Goal: Communication & Community: Answer question/provide support

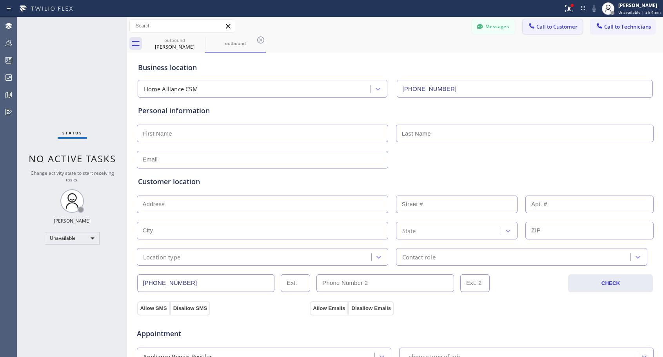
drag, startPoint x: 537, startPoint y: 29, endPoint x: 296, endPoint y: 177, distance: 281.9
click at [532, 33] on button "Call to Customer" at bounding box center [553, 26] width 60 height 15
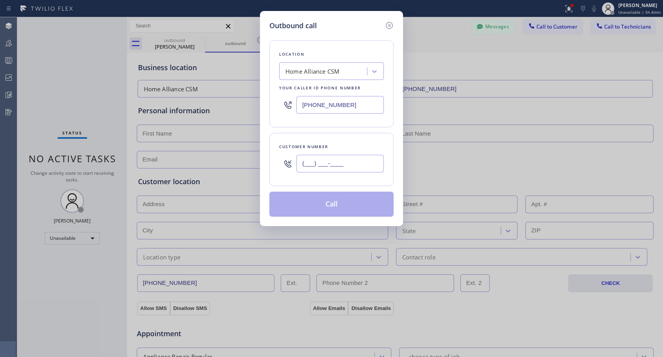
click at [303, 155] on input "(___) ___-____" at bounding box center [340, 164] width 87 height 18
paste input "321) 266-2921"
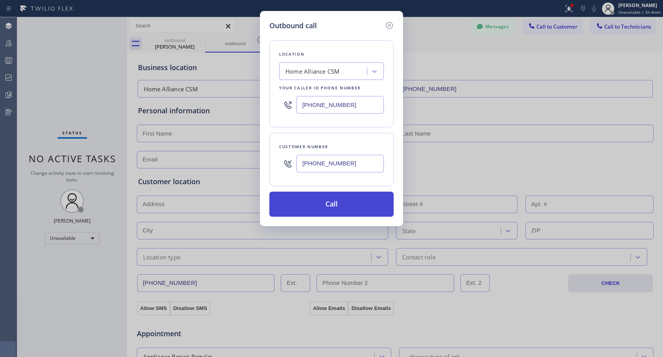
type input "[PHONE_NUMBER]"
drag, startPoint x: 322, startPoint y: 208, endPoint x: 321, endPoint y: 12, distance: 195.8
click at [322, 206] on button "Call" at bounding box center [332, 204] width 124 height 25
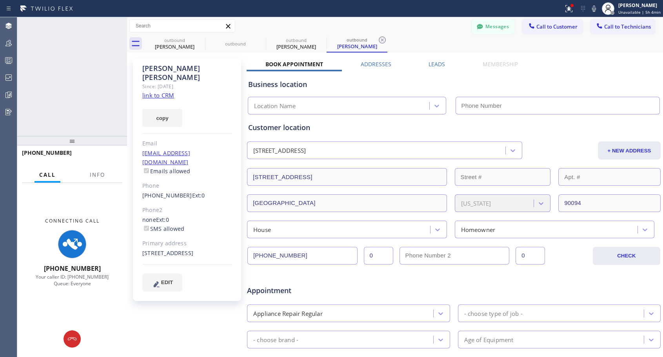
type input "[PHONE_NUMBER]"
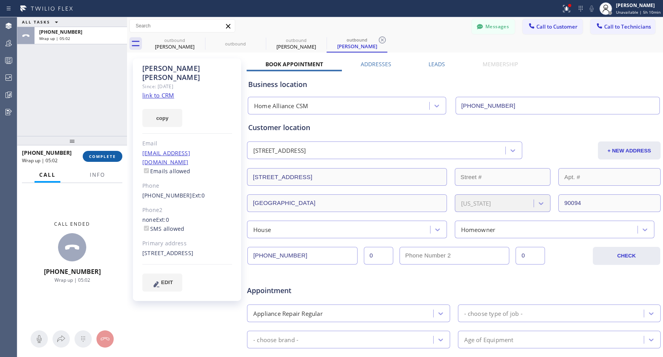
click at [113, 158] on span "COMPLETE" at bounding box center [102, 156] width 27 height 5
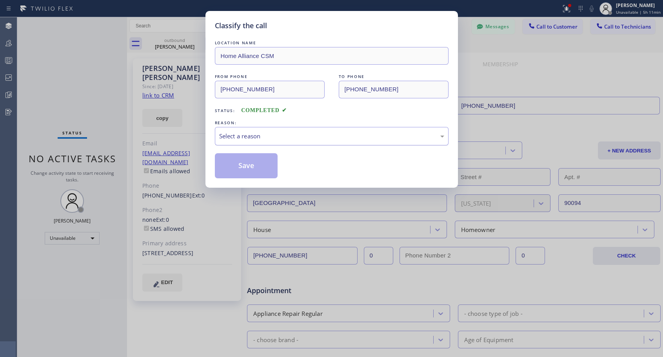
click at [279, 132] on div "Select a reason" at bounding box center [331, 136] width 225 height 9
click at [260, 161] on button "Save" at bounding box center [246, 165] width 63 height 25
click at [260, 169] on div "Classify the call LOCATION NAME Home Alliance CSM FROM PHONE [PHONE_NUMBER] TO …" at bounding box center [340, 187] width 646 height 340
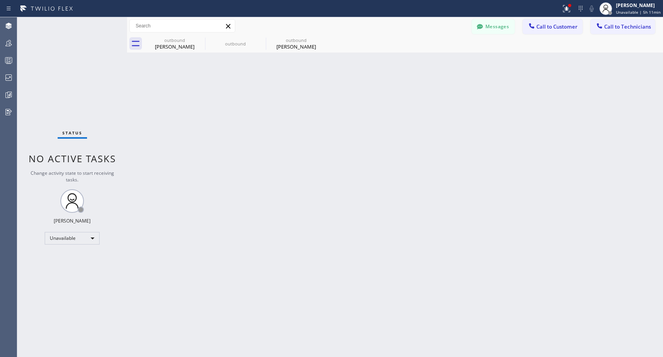
drag, startPoint x: 281, startPoint y: 47, endPoint x: 279, endPoint y: 54, distance: 7.8
click at [282, 47] on div "[PERSON_NAME]" at bounding box center [296, 46] width 59 height 7
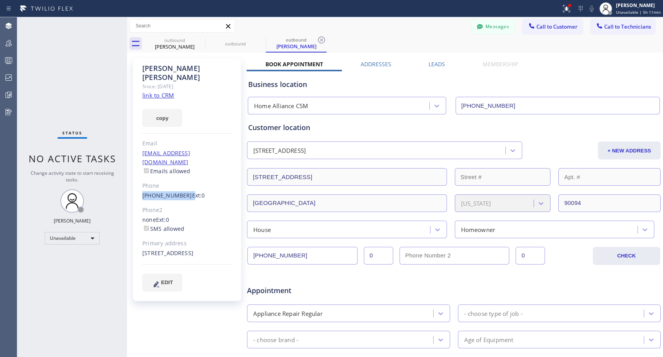
drag, startPoint x: 182, startPoint y: 178, endPoint x: 131, endPoint y: 178, distance: 51.8
click at [131, 178] on div "[PERSON_NAME] Since: [DATE] link to CRM copy Email [EMAIL_ADDRESS][DOMAIN_NAME]…" at bounding box center [188, 309] width 118 height 508
copy div "[PHONE_NUMBER]"
click at [538, 27] on span "Call to Customer" at bounding box center [557, 26] width 41 height 7
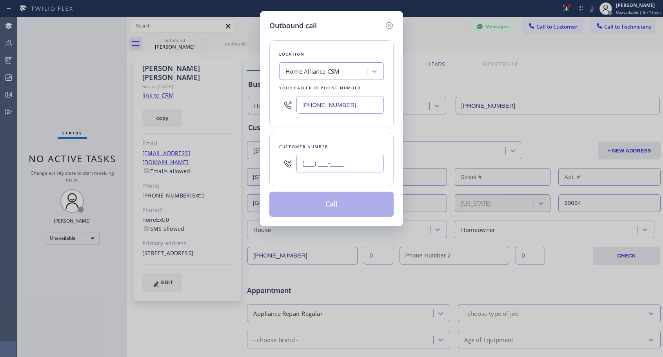
click at [315, 168] on input "(___) ___-____" at bounding box center [340, 164] width 87 height 18
paste input "321) 266-2921"
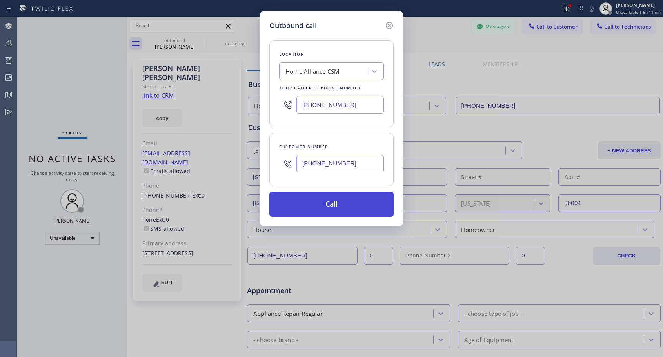
type input "[PHONE_NUMBER]"
click at [361, 204] on button "Call" at bounding box center [332, 204] width 124 height 25
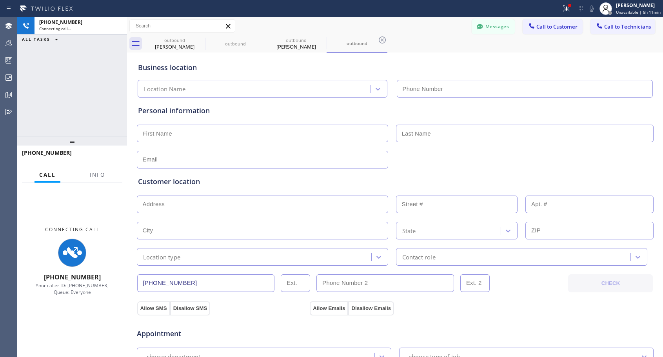
type input "[PHONE_NUMBER]"
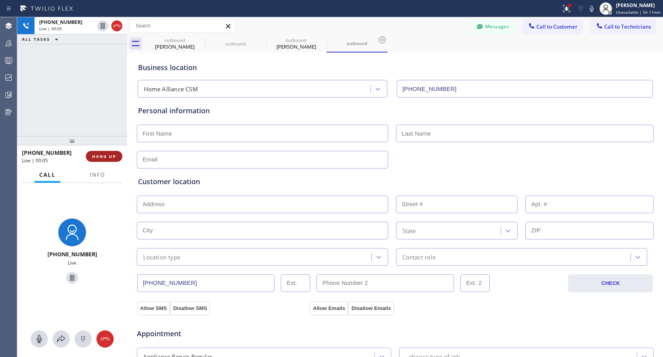
click at [101, 154] on span "HANG UP" at bounding box center [104, 156] width 24 height 5
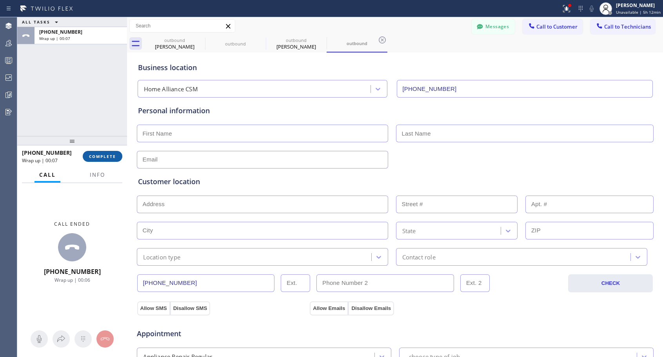
click at [111, 158] on span "COMPLETE" at bounding box center [102, 156] width 27 height 5
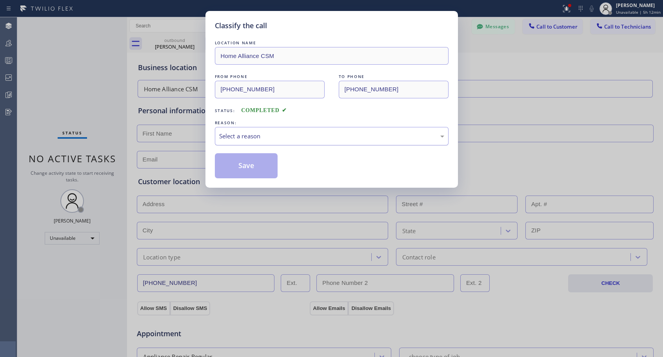
click at [235, 132] on div "Select a reason" at bounding box center [331, 136] width 225 height 9
click at [231, 164] on button "Save" at bounding box center [246, 165] width 63 height 25
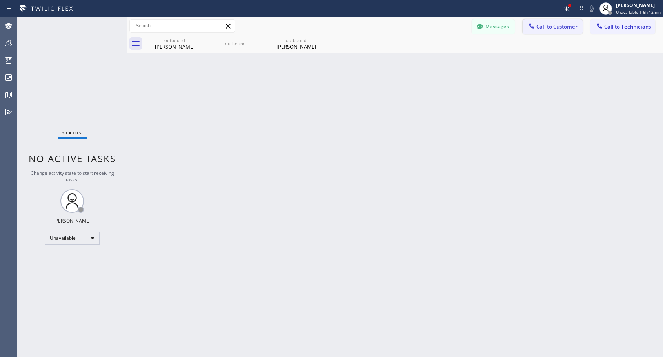
click at [550, 28] on span "Call to Customer" at bounding box center [557, 26] width 41 height 7
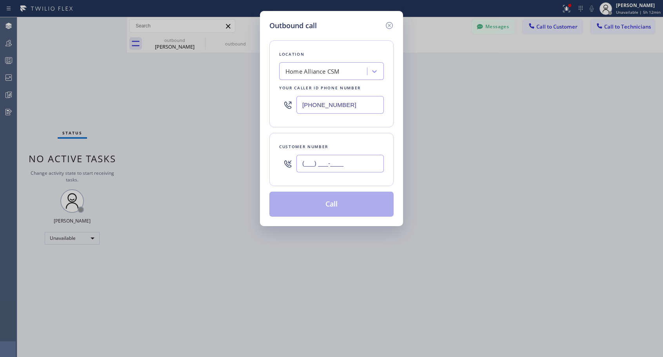
click at [343, 156] on input "(___) ___-____" at bounding box center [340, 164] width 87 height 18
paste input "321) 266-2921"
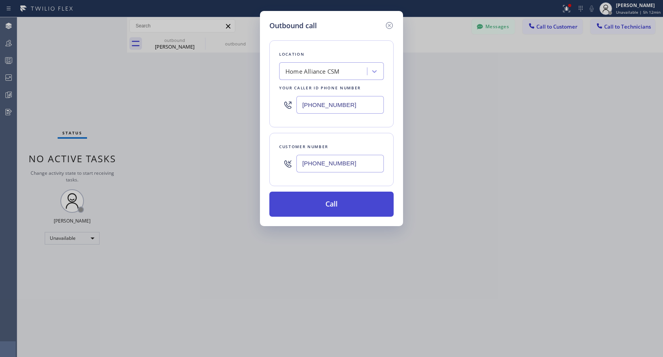
type input "[PHONE_NUMBER]"
click at [333, 212] on button "Call" at bounding box center [332, 204] width 124 height 25
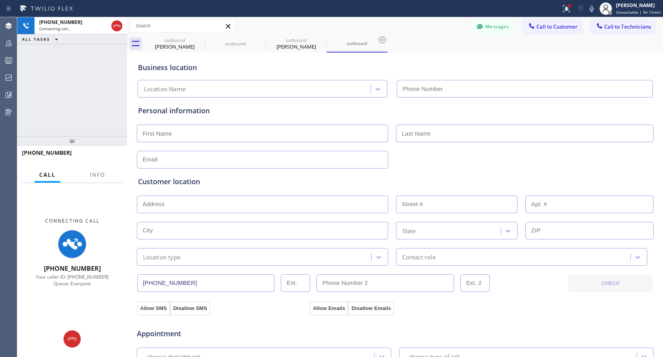
type input "[PHONE_NUMBER]"
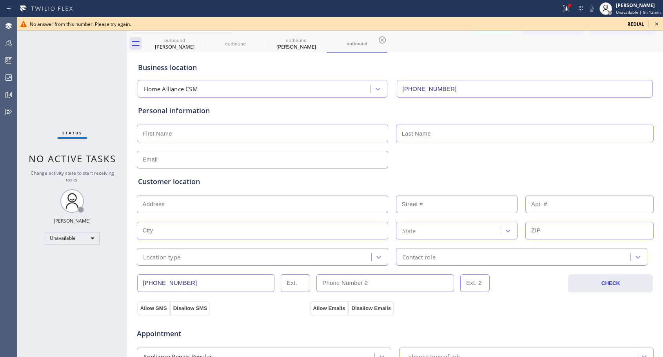
click at [658, 23] on icon at bounding box center [656, 23] width 9 height 9
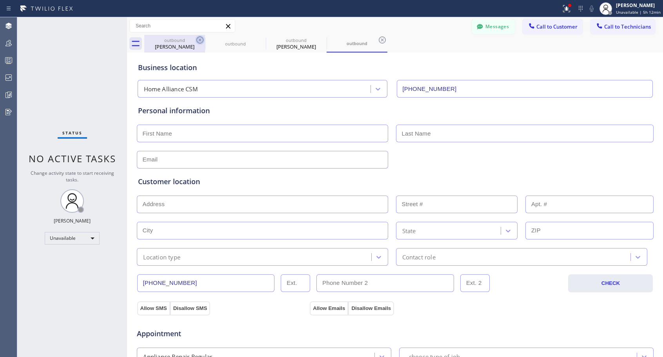
click at [200, 38] on icon at bounding box center [199, 39] width 9 height 9
click at [0, 0] on icon at bounding box center [0, 0] width 0 height 0
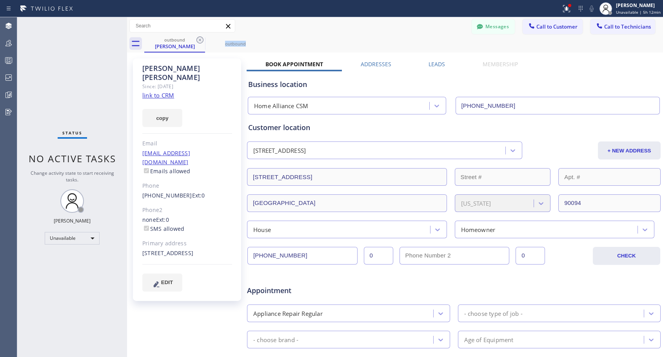
click at [200, 38] on icon at bounding box center [199, 39] width 9 height 9
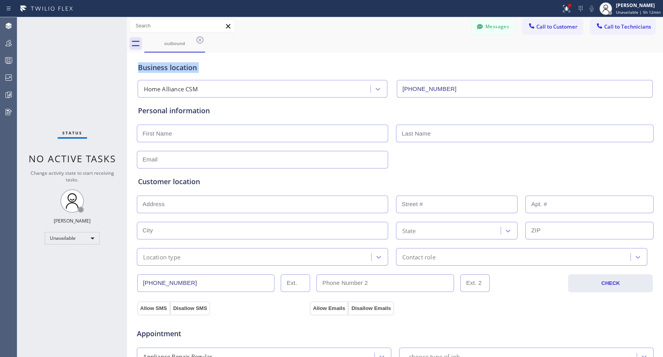
click at [200, 38] on icon at bounding box center [199, 39] width 9 height 9
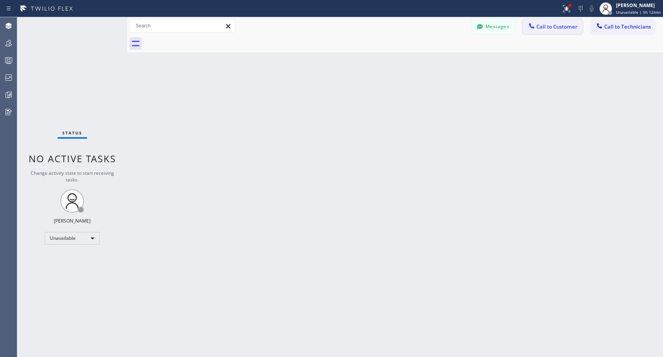
click at [558, 29] on span "Call to Customer" at bounding box center [557, 26] width 41 height 7
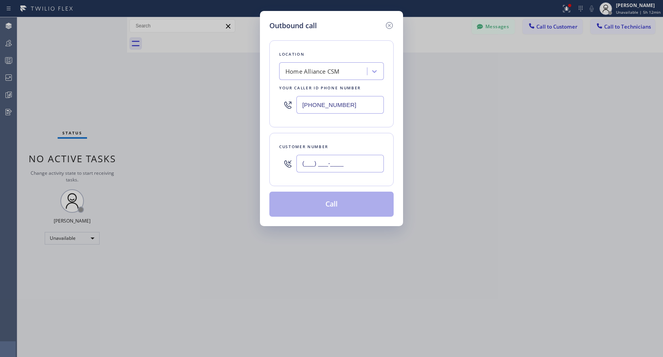
click at [326, 171] on input "(___) ___-____" at bounding box center [340, 164] width 87 height 18
paste input "321) 266-2921"
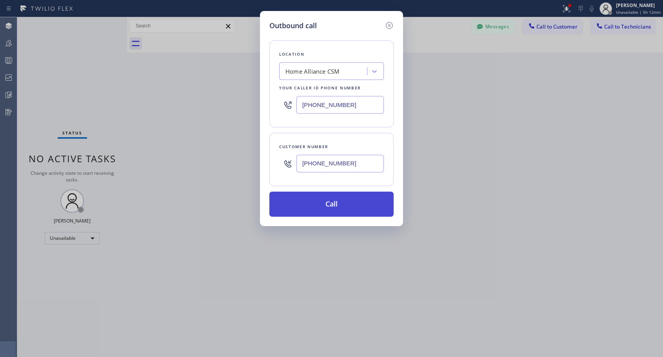
type input "[PHONE_NUMBER]"
click at [338, 202] on button "Call" at bounding box center [332, 204] width 124 height 25
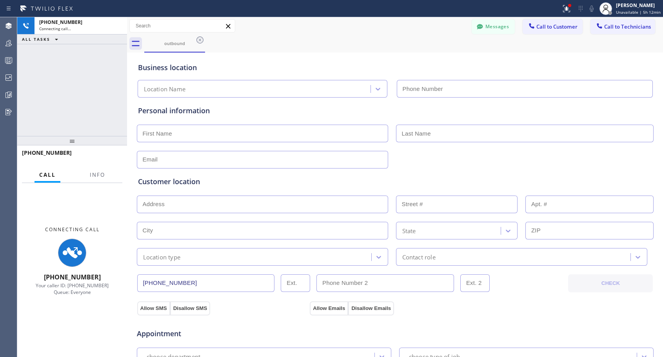
type input "[PHONE_NUMBER]"
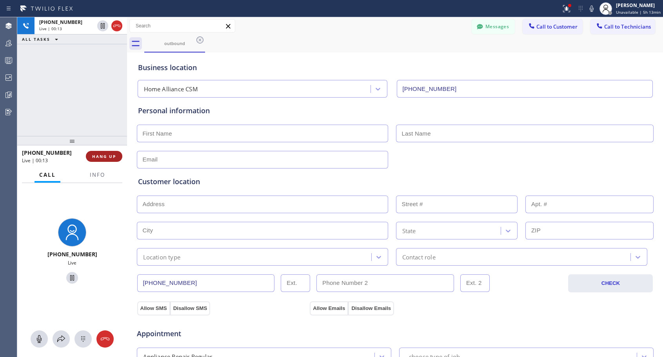
click at [104, 157] on span "HANG UP" at bounding box center [104, 156] width 24 height 5
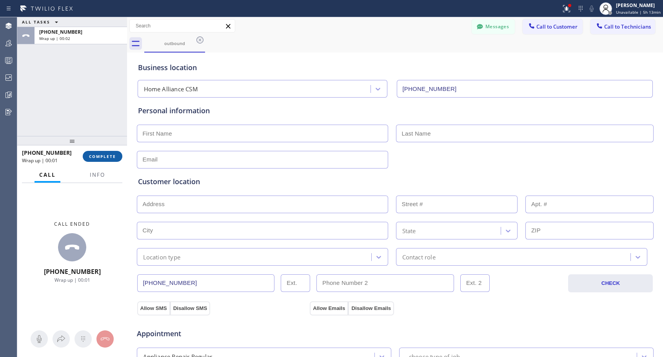
click at [105, 157] on span "COMPLETE" at bounding box center [102, 156] width 27 height 5
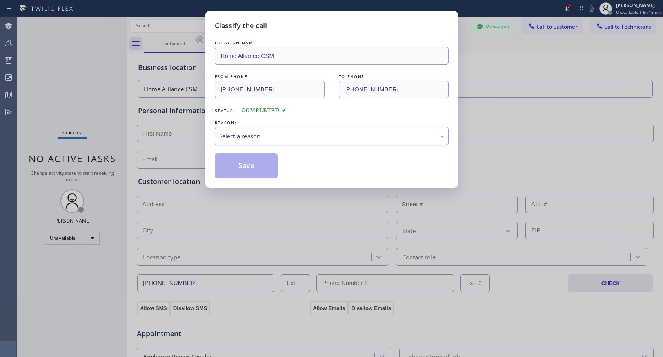
click at [330, 138] on div "Select a reason" at bounding box center [331, 136] width 225 height 9
click at [237, 167] on button "Save" at bounding box center [246, 165] width 63 height 25
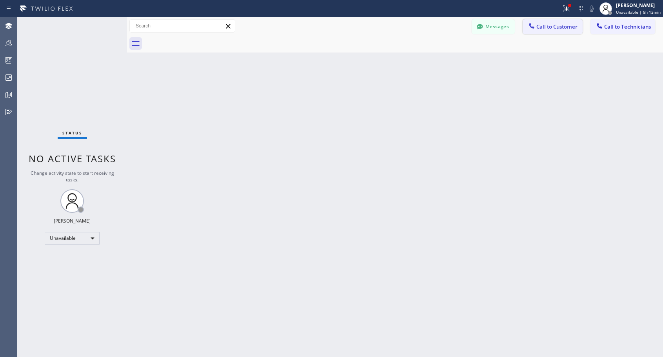
click at [550, 31] on button "Call to Customer" at bounding box center [553, 26] width 60 height 15
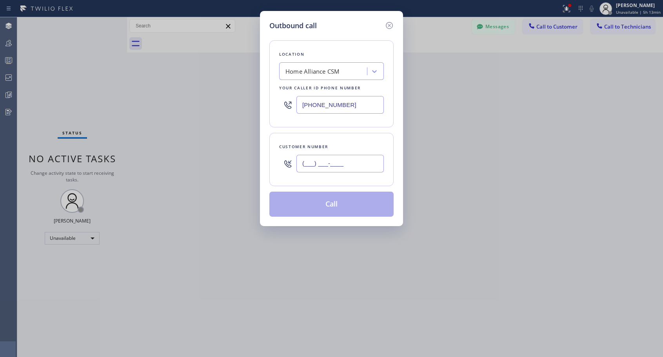
click at [328, 166] on input "(___) ___-____" at bounding box center [340, 164] width 87 height 18
paste input "321) 266-2921"
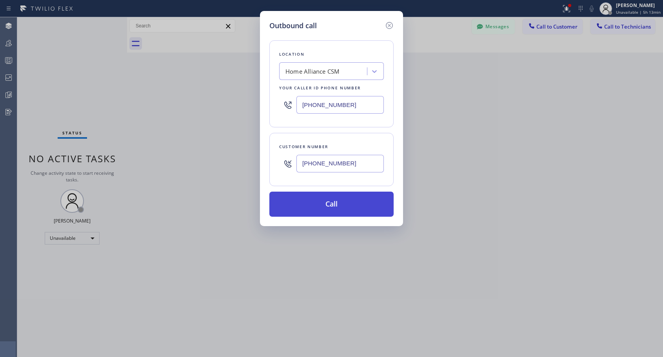
type input "[PHONE_NUMBER]"
click at [332, 202] on button "Call" at bounding box center [332, 204] width 124 height 25
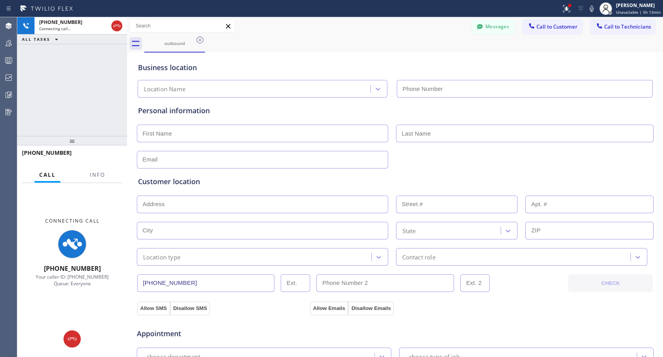
type input "[PHONE_NUMBER]"
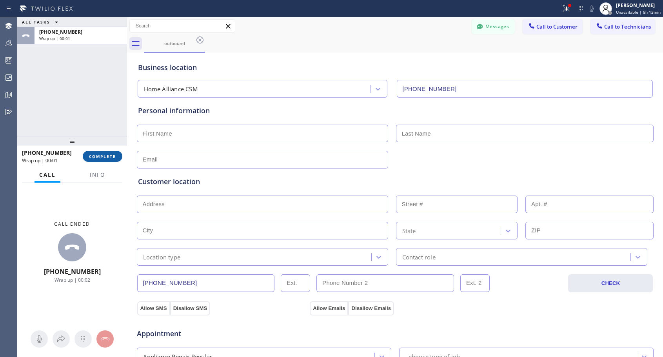
click at [108, 154] on span "COMPLETE" at bounding box center [102, 156] width 27 height 5
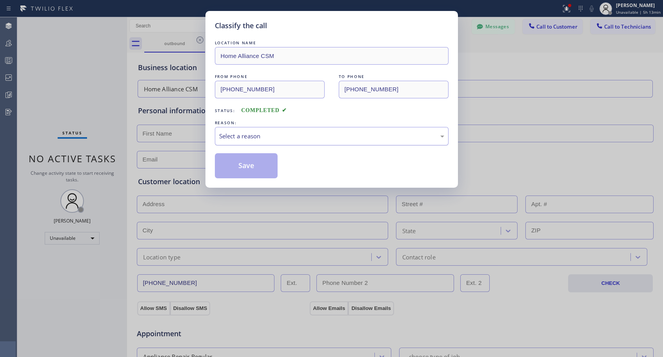
click at [258, 135] on div "Select a reason" at bounding box center [331, 136] width 225 height 9
click at [253, 166] on button "Save" at bounding box center [246, 165] width 63 height 25
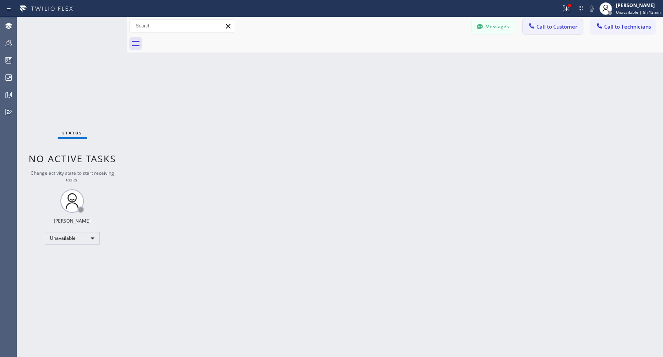
click at [566, 23] on span "Call to Customer" at bounding box center [557, 26] width 41 height 7
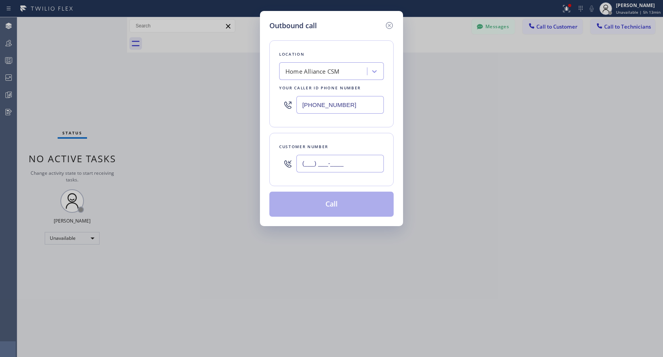
click at [328, 162] on input "(___) ___-____" at bounding box center [340, 164] width 87 height 18
paste input "321) 266-2921"
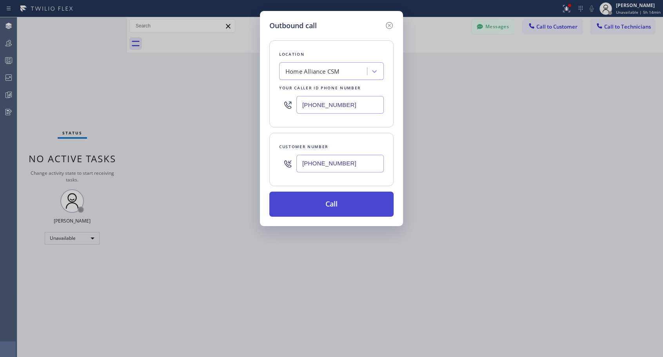
type input "[PHONE_NUMBER]"
click at [342, 207] on button "Call" at bounding box center [332, 204] width 124 height 25
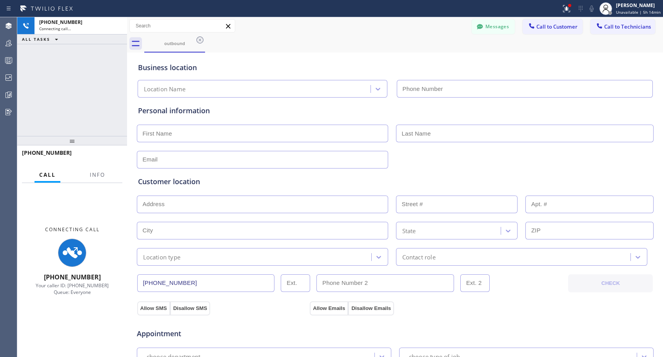
type input "[PHONE_NUMBER]"
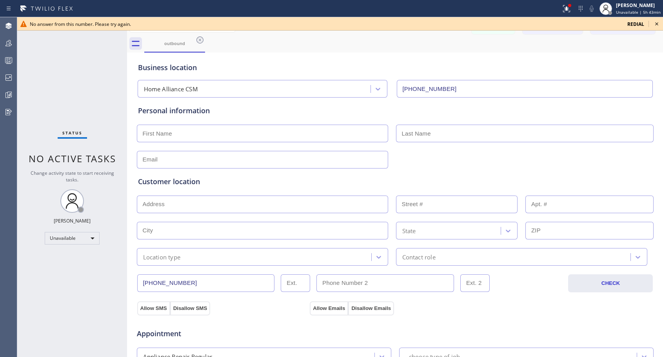
drag, startPoint x: 257, startPoint y: 20, endPoint x: 246, endPoint y: 18, distance: 11.2
click at [257, 21] on div "No answer from this number. Please try again." at bounding box center [326, 24] width 592 height 7
click at [656, 23] on icon at bounding box center [656, 23] width 9 height 9
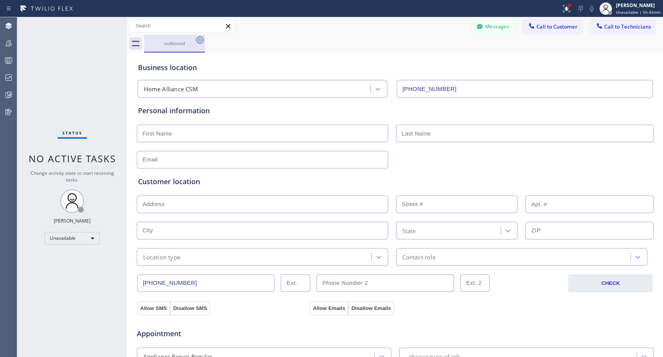
click at [204, 39] on icon at bounding box center [199, 39] width 9 height 9
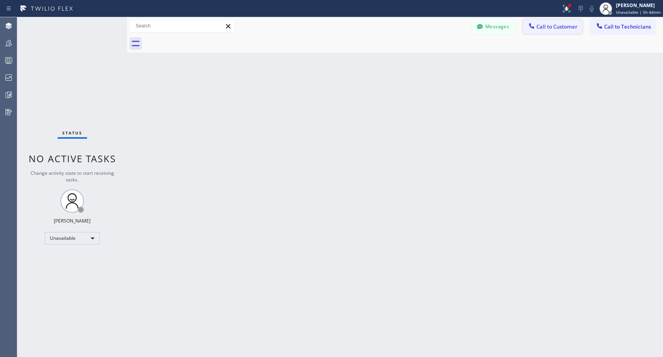
click at [559, 24] on span "Call to Customer" at bounding box center [557, 26] width 41 height 7
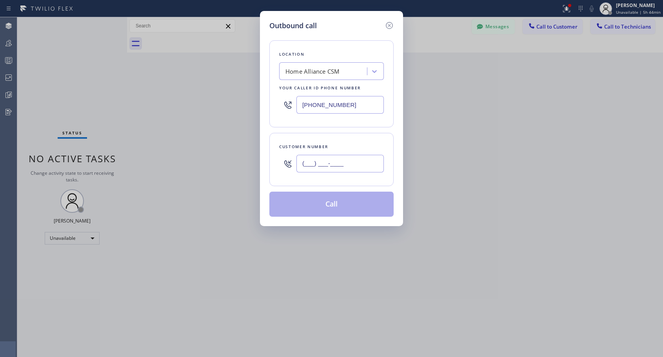
click at [355, 166] on input "(___) ___-____" at bounding box center [340, 164] width 87 height 18
paste input "858) 255-9278"
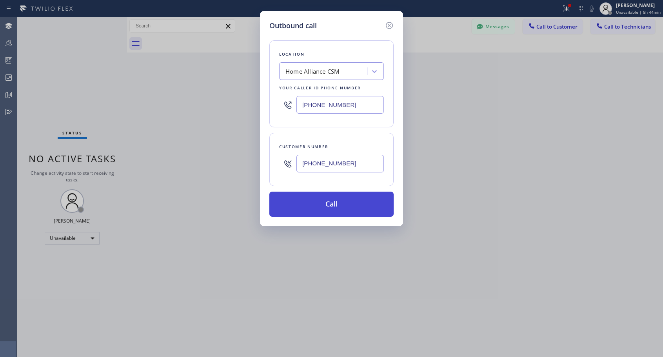
type input "[PHONE_NUMBER]"
click at [335, 207] on button "Call" at bounding box center [332, 204] width 124 height 25
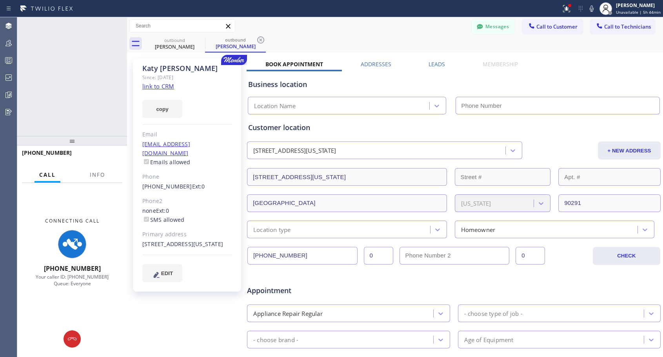
type input "[PHONE_NUMBER]"
click at [115, 26] on icon at bounding box center [116, 25] width 9 height 9
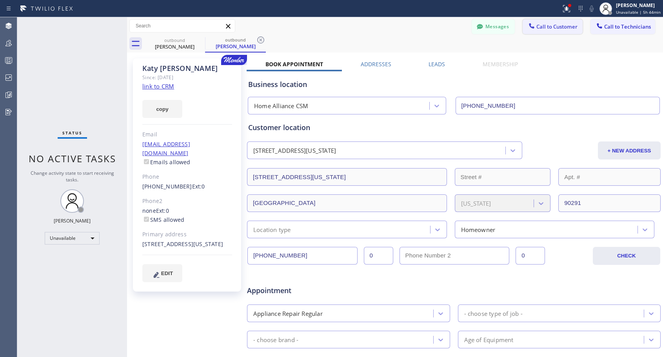
click at [556, 24] on span "Call to Customer" at bounding box center [557, 26] width 41 height 7
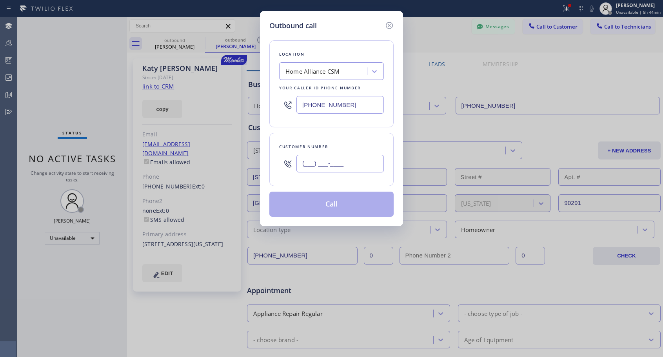
click at [337, 162] on input "(___) ___-____" at bounding box center [340, 164] width 87 height 18
paste input "858) 255-9278"
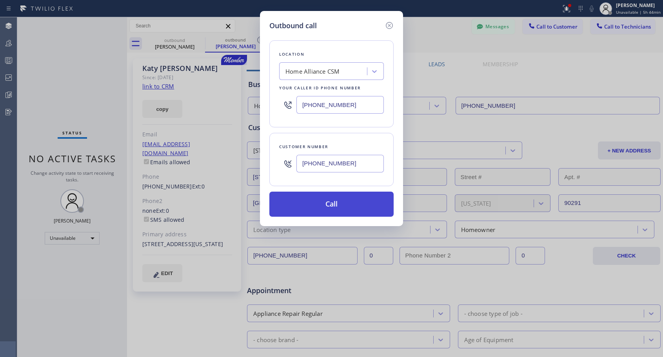
type input "[PHONE_NUMBER]"
click at [362, 206] on button "Call" at bounding box center [332, 204] width 124 height 25
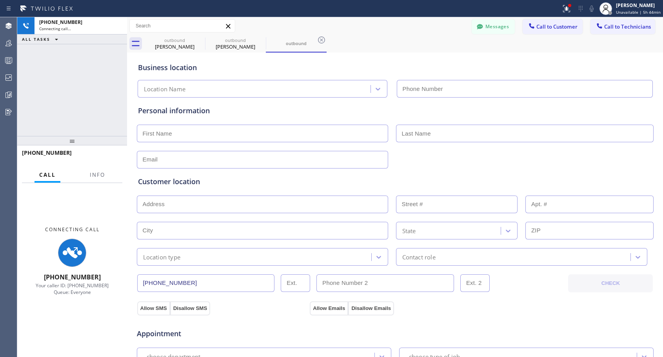
type input "[PHONE_NUMBER]"
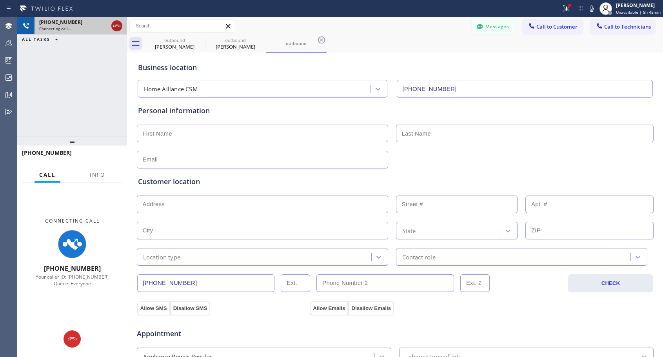
click at [120, 24] on icon at bounding box center [116, 25] width 9 height 9
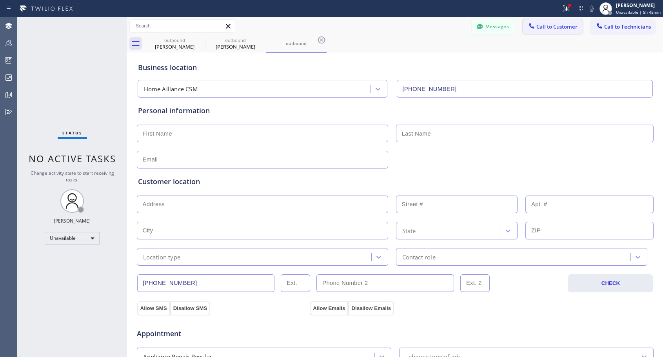
click at [550, 29] on span "Call to Customer" at bounding box center [557, 26] width 41 height 7
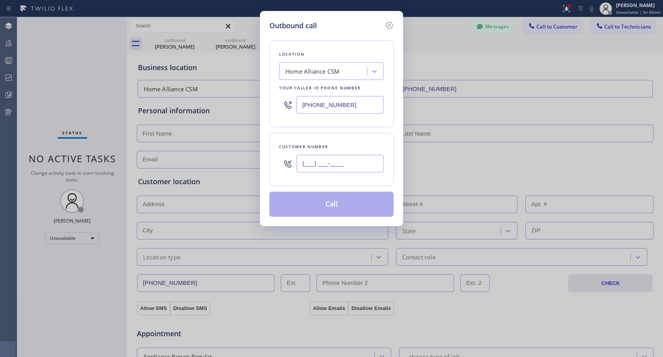
click at [352, 166] on input "(___) ___-____" at bounding box center [340, 164] width 87 height 18
paste input "858) 255-9278"
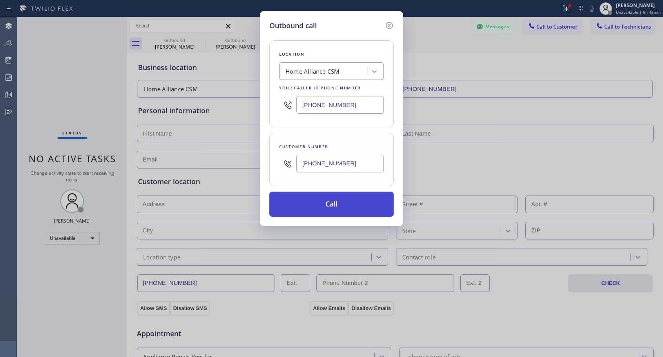
type input "[PHONE_NUMBER]"
click at [344, 202] on button "Call" at bounding box center [332, 204] width 124 height 25
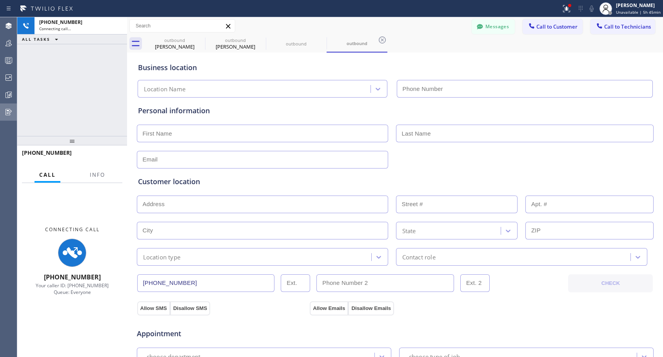
type input "[PHONE_NUMBER]"
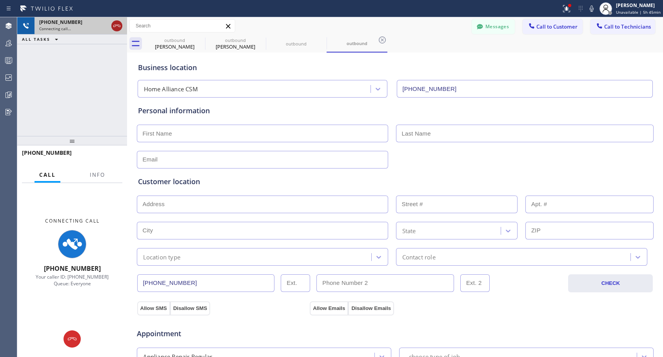
click at [113, 27] on icon at bounding box center [116, 25] width 9 height 9
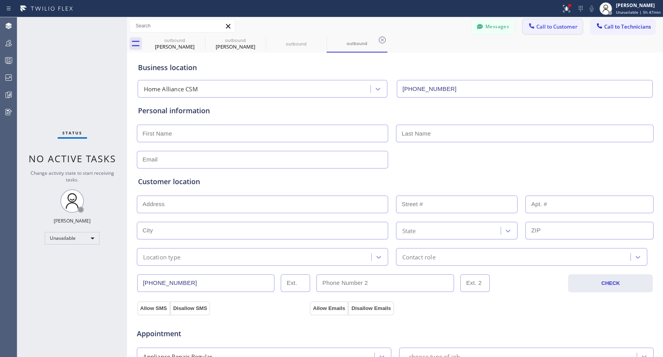
click at [545, 23] on button "Call to Customer" at bounding box center [553, 26] width 60 height 15
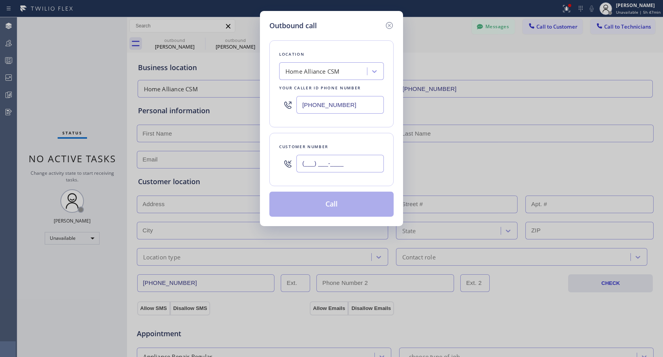
click at [316, 164] on input "(___) ___-____" at bounding box center [340, 164] width 87 height 18
paste input "858) 255-9278"
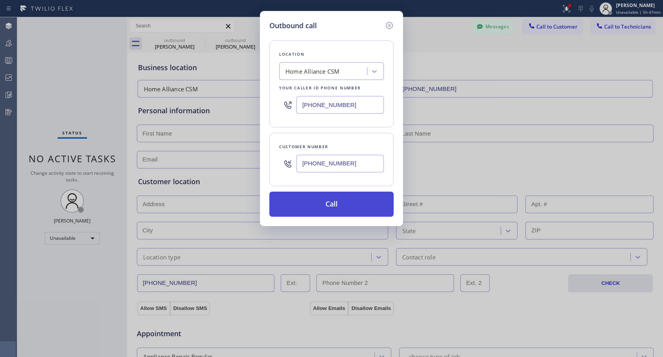
type input "[PHONE_NUMBER]"
click at [351, 211] on button "Call" at bounding box center [332, 204] width 124 height 25
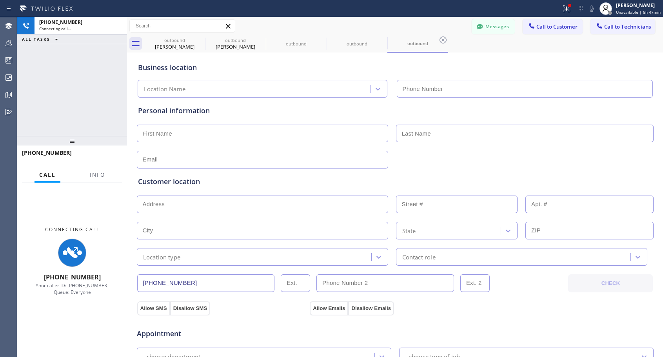
type input "[PHONE_NUMBER]"
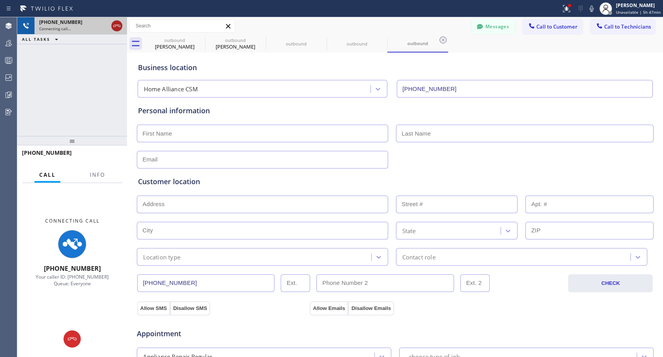
click at [120, 27] on icon at bounding box center [116, 25] width 9 height 9
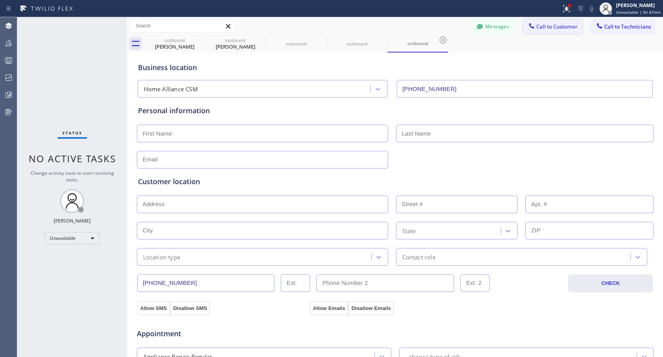
click at [550, 25] on span "Call to Customer" at bounding box center [557, 26] width 41 height 7
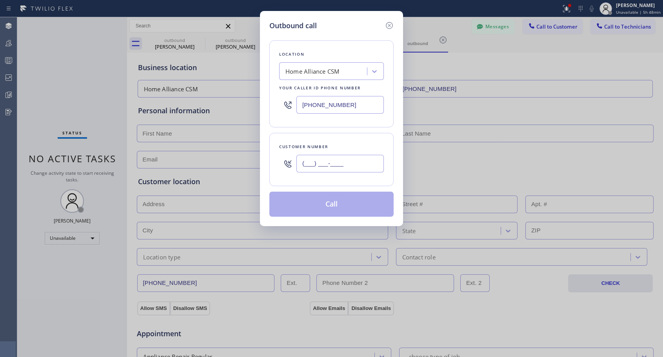
click at [313, 170] on input "(___) ___-____" at bounding box center [340, 164] width 87 height 18
paste input "949) 632-2429"
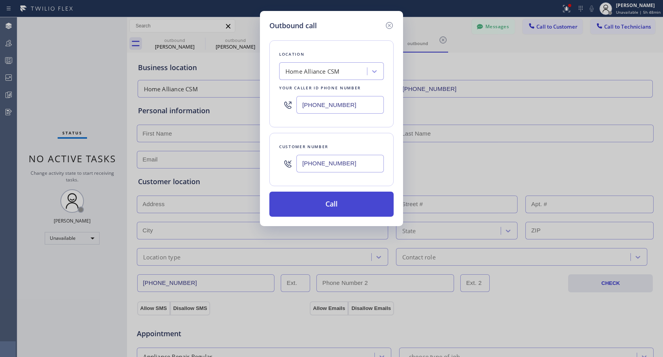
type input "[PHONE_NUMBER]"
drag, startPoint x: 331, startPoint y: 206, endPoint x: 244, endPoint y: 354, distance: 172.1
click at [331, 206] on button "Call" at bounding box center [332, 204] width 124 height 25
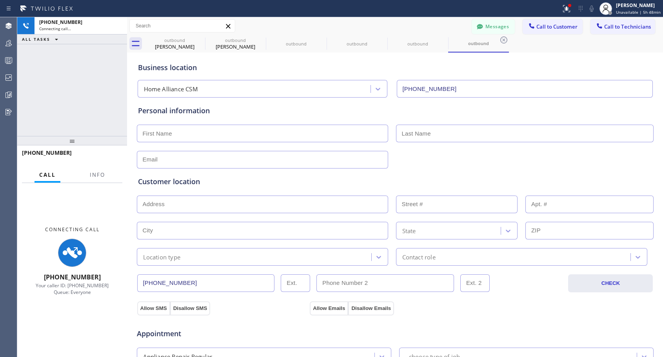
type input "[PHONE_NUMBER]"
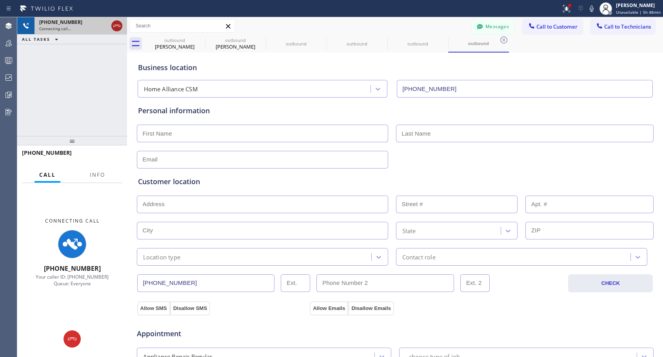
click at [117, 25] on icon at bounding box center [116, 25] width 9 height 9
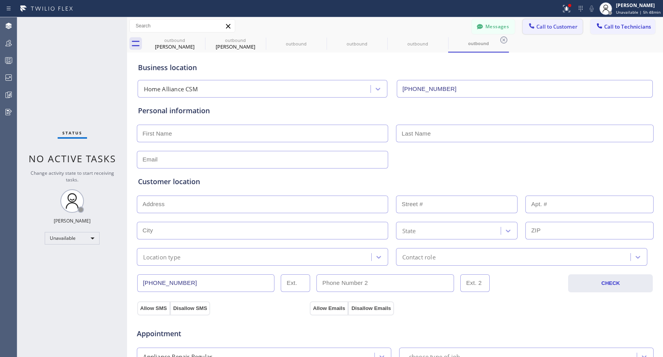
click at [538, 29] on span "Call to Customer" at bounding box center [557, 26] width 41 height 7
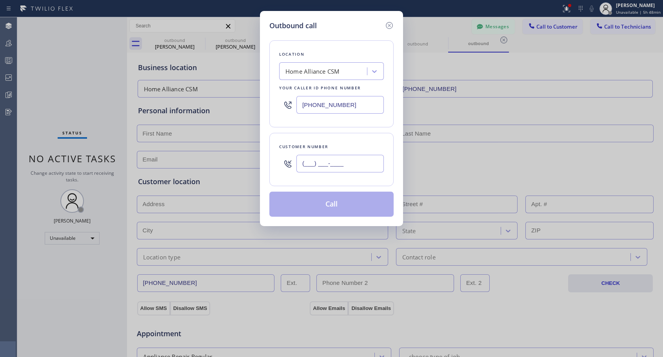
click at [343, 161] on input "(___) ___-____" at bounding box center [340, 164] width 87 height 18
paste input "786) 239-8783"
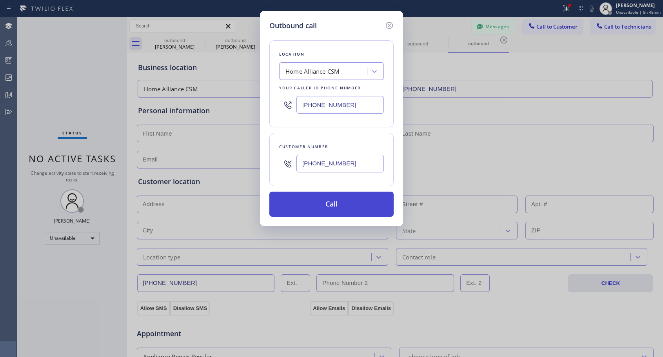
type input "[PHONE_NUMBER]"
click at [341, 205] on button "Call" at bounding box center [332, 204] width 124 height 25
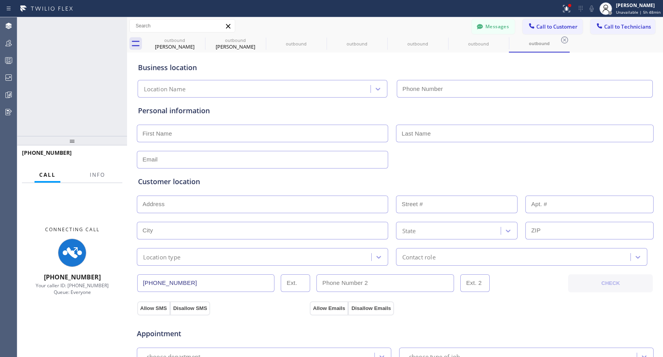
type input "[PHONE_NUMBER]"
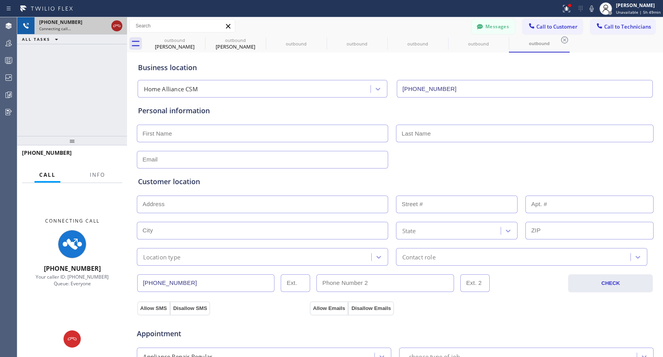
click at [115, 27] on icon at bounding box center [116, 25] width 9 height 9
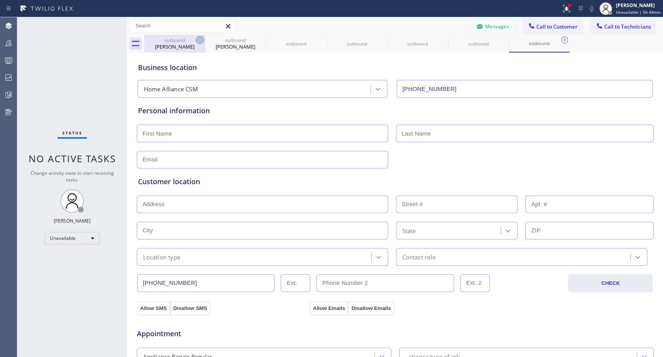
click at [199, 38] on icon at bounding box center [199, 39] width 9 height 9
click at [256, 38] on icon at bounding box center [260, 39] width 9 height 9
click at [199, 38] on icon at bounding box center [199, 39] width 9 height 9
click at [0, 0] on icon at bounding box center [0, 0] width 0 height 0
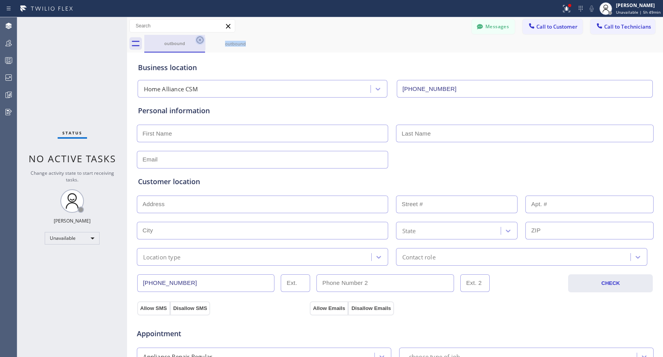
click at [199, 38] on icon at bounding box center [199, 39] width 9 height 9
click at [199, 39] on icon at bounding box center [199, 39] width 9 height 9
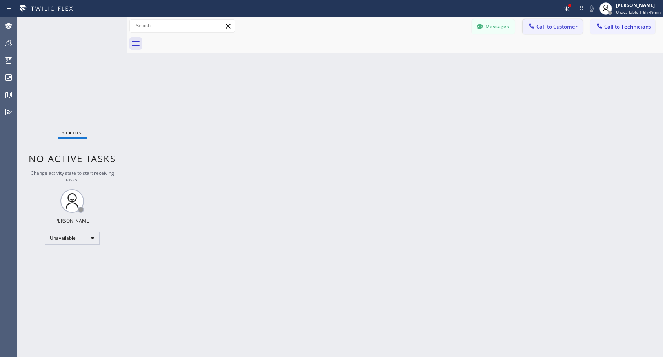
click at [541, 30] on button "Call to Customer" at bounding box center [553, 26] width 60 height 15
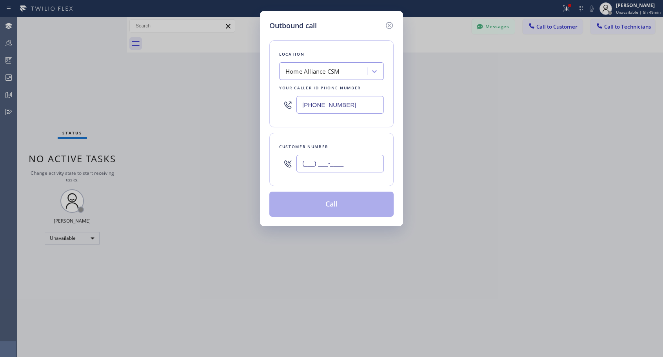
click at [351, 162] on input "(___) ___-____" at bounding box center [340, 164] width 87 height 18
paste input "917) 364-8456"
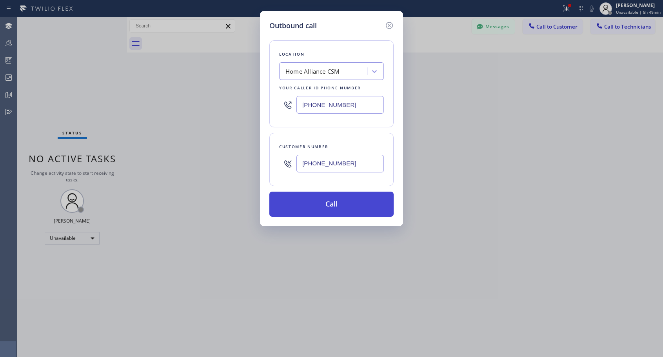
type input "[PHONE_NUMBER]"
click at [344, 207] on button "Call" at bounding box center [332, 204] width 124 height 25
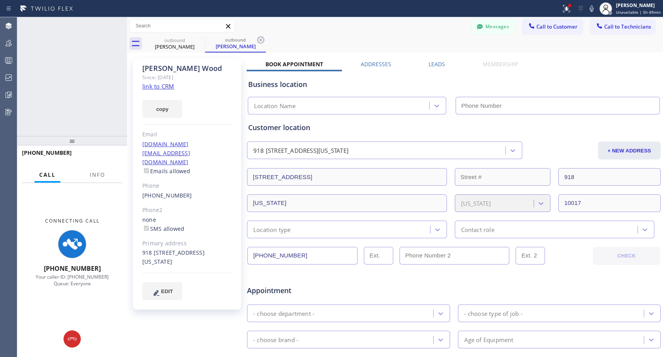
type input "[PHONE_NUMBER]"
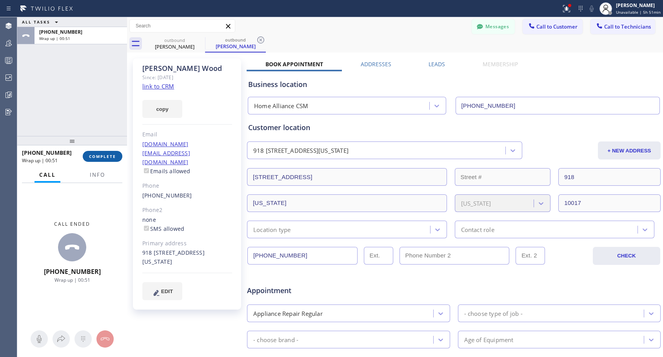
click at [106, 160] on button "COMPLETE" at bounding box center [103, 156] width 40 height 11
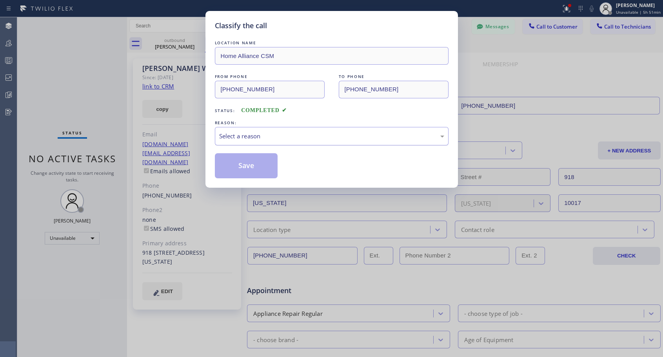
click at [230, 133] on div "Select a reason" at bounding box center [331, 136] width 225 height 9
click at [237, 167] on button "Save" at bounding box center [246, 165] width 63 height 25
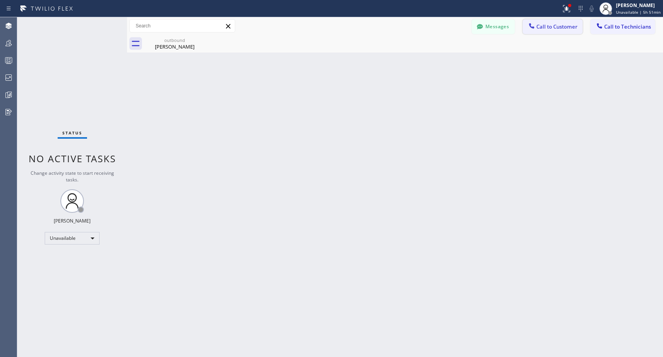
click at [550, 29] on span "Call to Customer" at bounding box center [557, 26] width 41 height 7
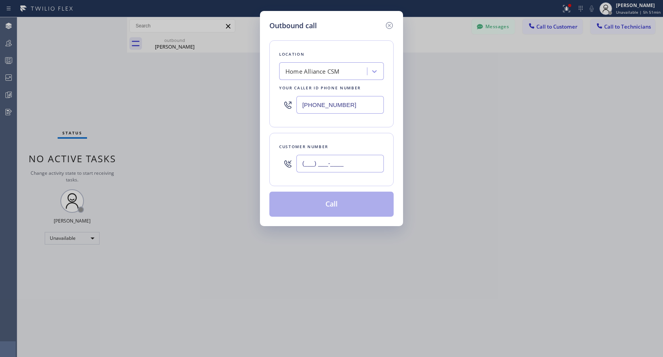
click at [345, 167] on input "(___) ___-____" at bounding box center [340, 164] width 87 height 18
paste input "602) 527-0150"
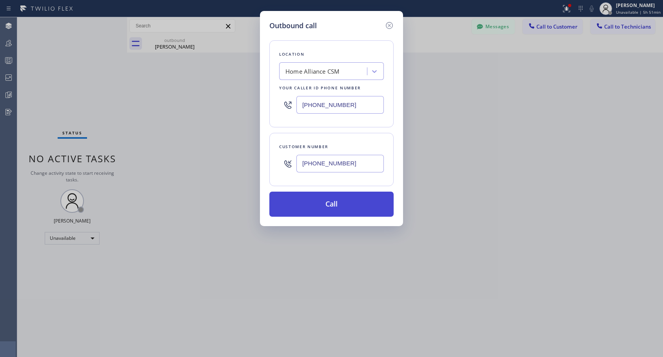
type input "[PHONE_NUMBER]"
click at [342, 210] on button "Call" at bounding box center [332, 204] width 124 height 25
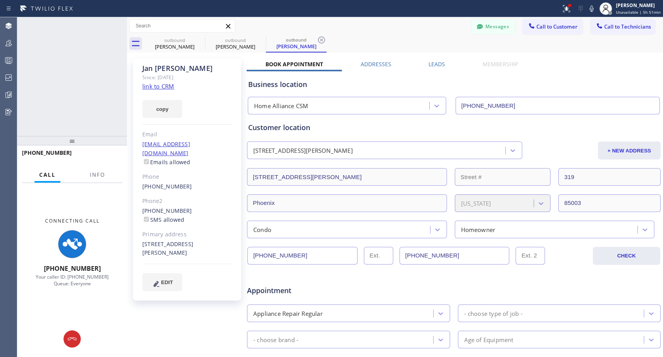
type input "[PHONE_NUMBER]"
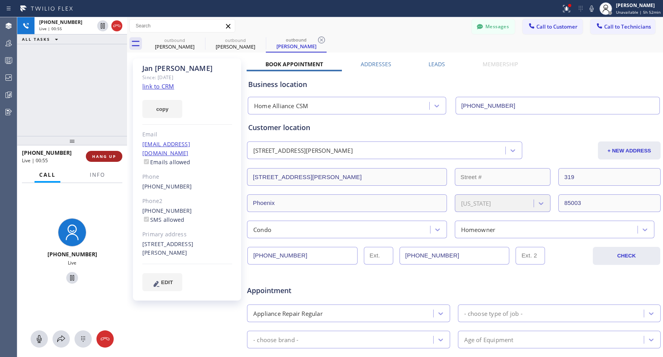
click at [108, 155] on span "HANG UP" at bounding box center [104, 156] width 24 height 5
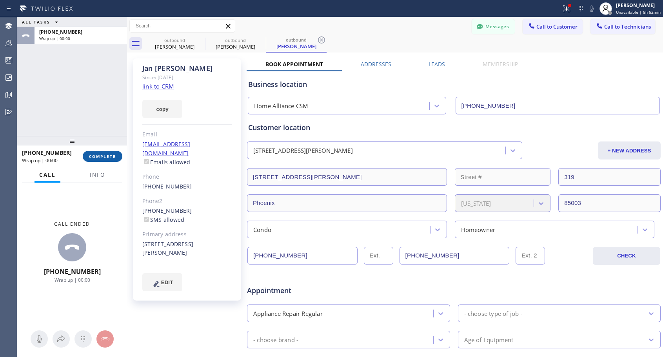
click at [108, 154] on span "COMPLETE" at bounding box center [102, 156] width 27 height 5
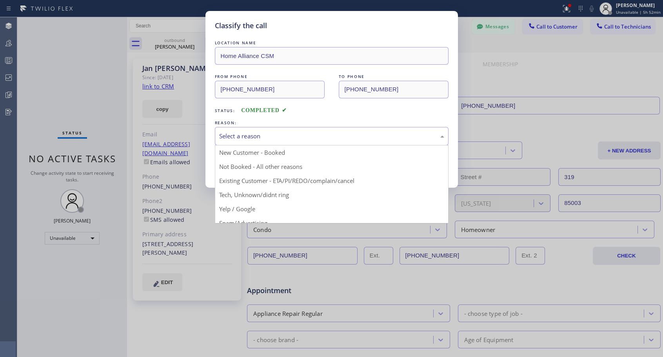
click at [282, 139] on div "Select a reason" at bounding box center [331, 136] width 225 height 9
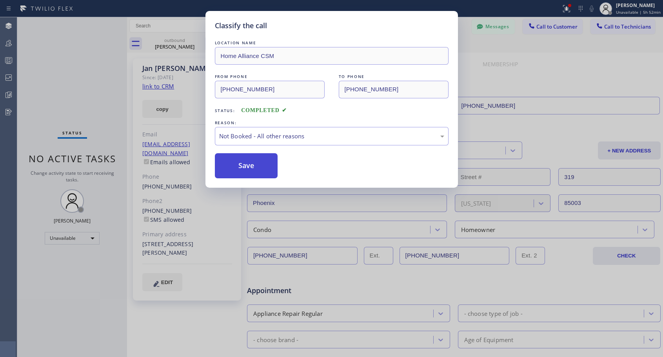
click at [256, 170] on button "Save" at bounding box center [246, 165] width 63 height 25
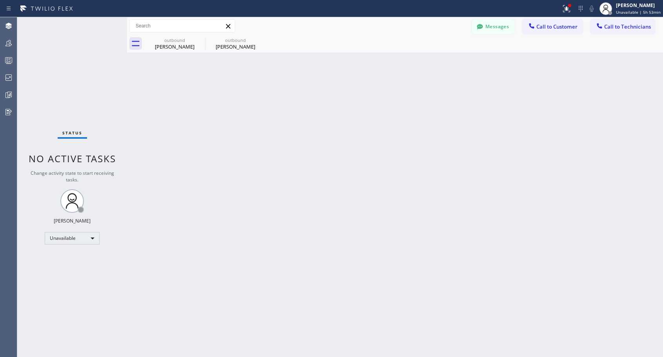
drag, startPoint x: 545, startPoint y: 30, endPoint x: 346, endPoint y: 124, distance: 219.6
click at [545, 31] on button "Call to Customer" at bounding box center [553, 26] width 60 height 15
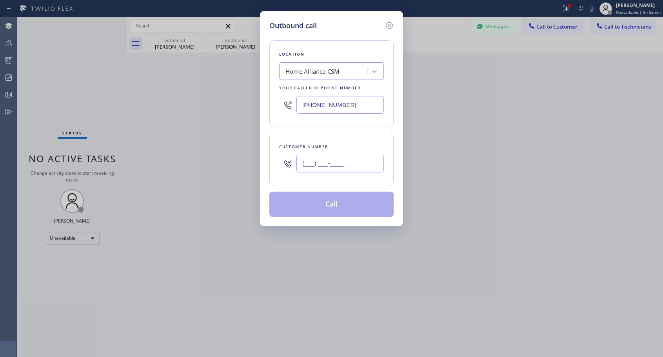
click at [312, 168] on input "(___) ___-____" at bounding box center [340, 164] width 87 height 18
paste input "647) 621-3016"
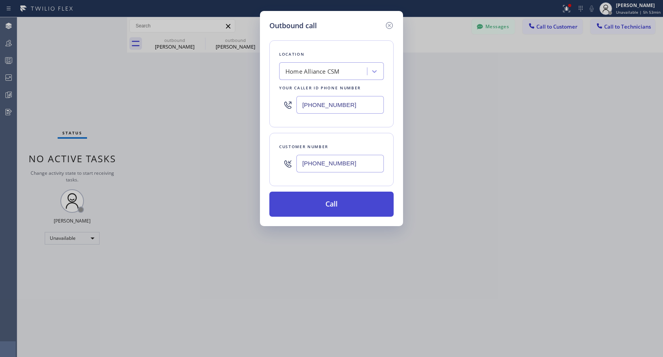
type input "[PHONE_NUMBER]"
click at [322, 204] on button "Call" at bounding box center [332, 204] width 124 height 25
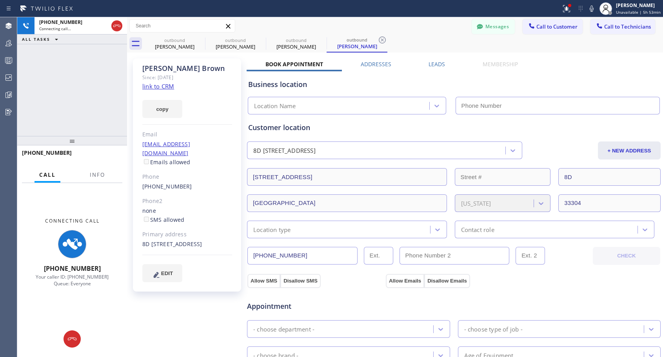
type input "[PHONE_NUMBER]"
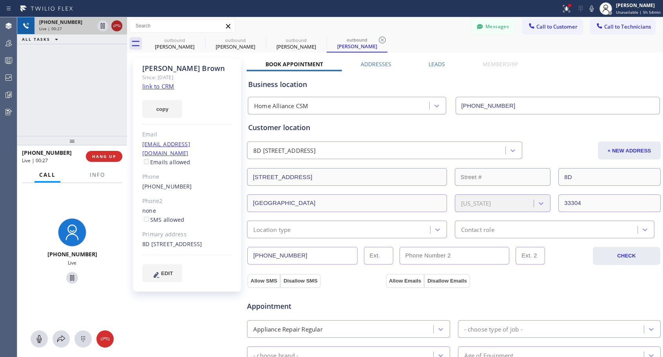
click at [115, 25] on icon at bounding box center [116, 26] width 7 height 2
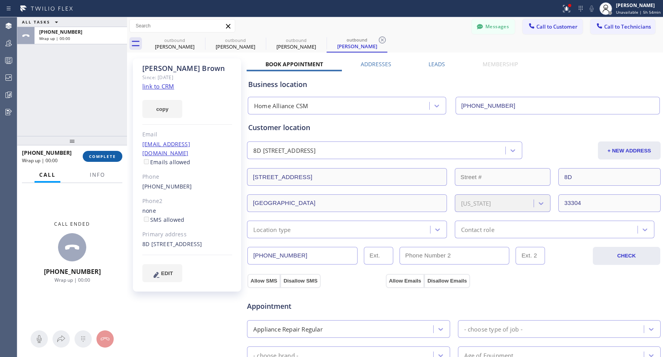
click at [106, 160] on button "COMPLETE" at bounding box center [103, 156] width 40 height 11
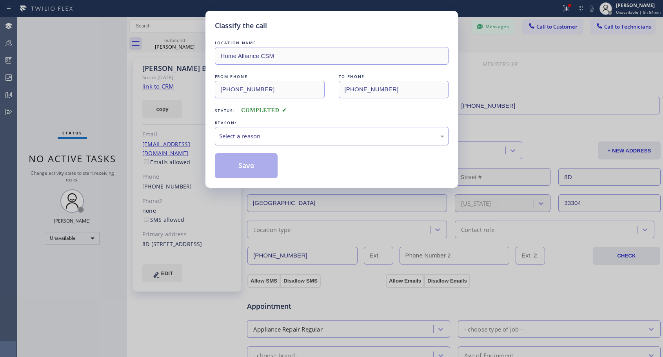
click at [273, 135] on div "Select a reason" at bounding box center [331, 136] width 225 height 9
click at [256, 166] on button "Save" at bounding box center [246, 165] width 63 height 25
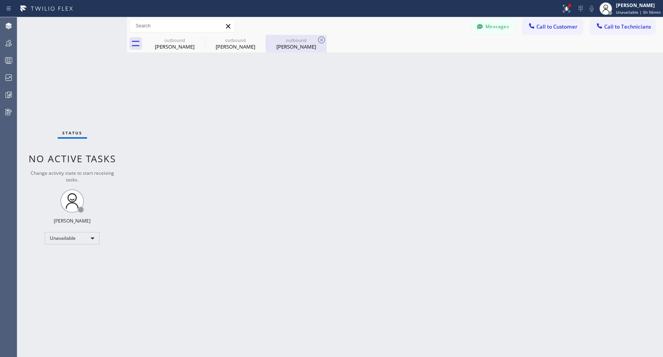
click at [293, 45] on div "[PERSON_NAME]" at bounding box center [296, 46] width 59 height 7
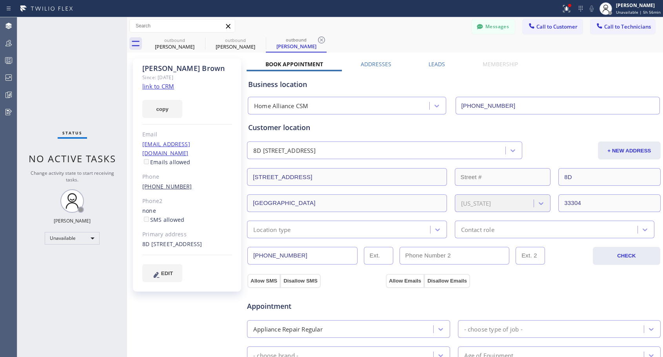
click at [175, 183] on link "[PHONE_NUMBER]" at bounding box center [167, 186] width 50 height 7
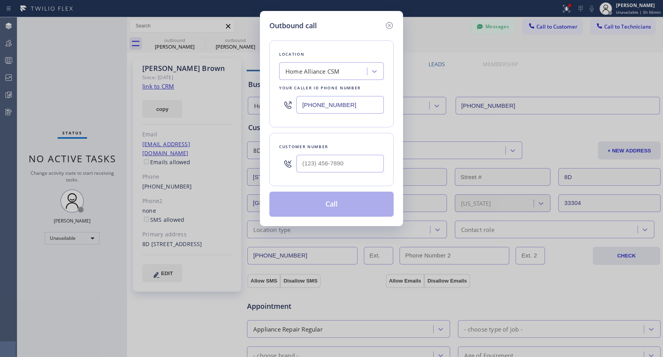
type input "[PHONE_NUMBER]"
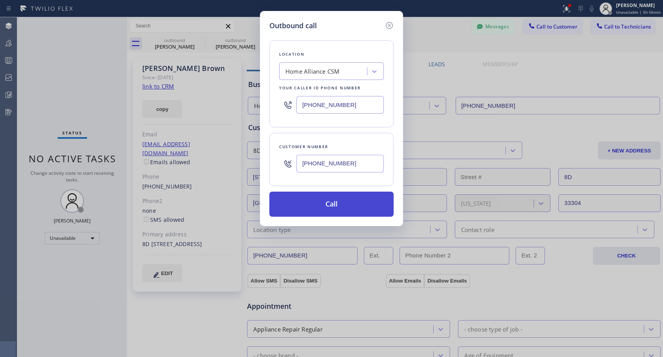
click at [333, 197] on button "Call" at bounding box center [332, 204] width 124 height 25
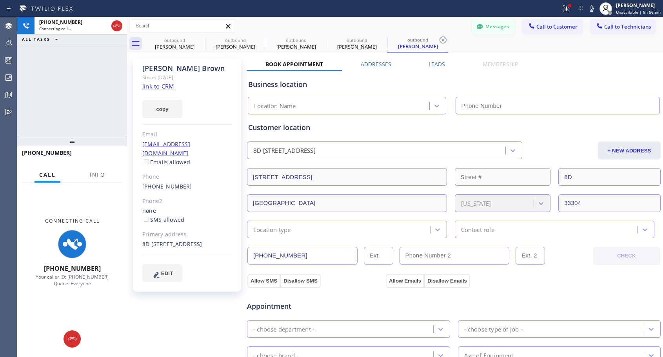
type input "[PHONE_NUMBER]"
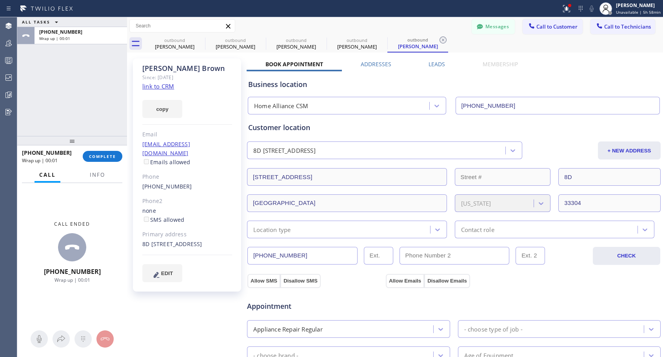
drag, startPoint x: 106, startPoint y: 155, endPoint x: 122, endPoint y: 112, distance: 46.3
click at [122, 112] on div "ALL TASKS ALL TASKS ACTIVE TASKS TASKS IN WRAP UP [PHONE_NUMBER] Wrap up | 00:0…" at bounding box center [72, 187] width 110 height 340
click at [102, 155] on span "COMPLETE" at bounding box center [102, 156] width 27 height 5
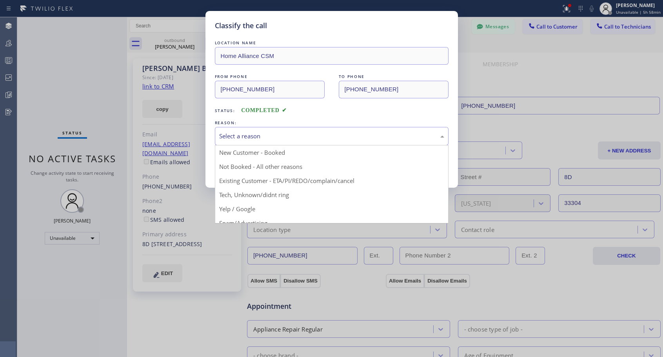
click at [326, 136] on div "Select a reason" at bounding box center [331, 136] width 225 height 9
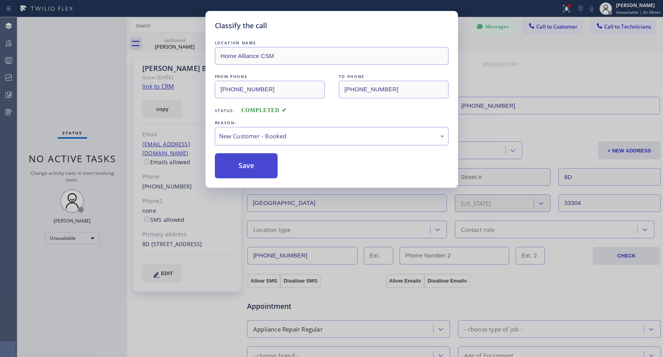
click at [263, 168] on button "Save" at bounding box center [246, 165] width 63 height 25
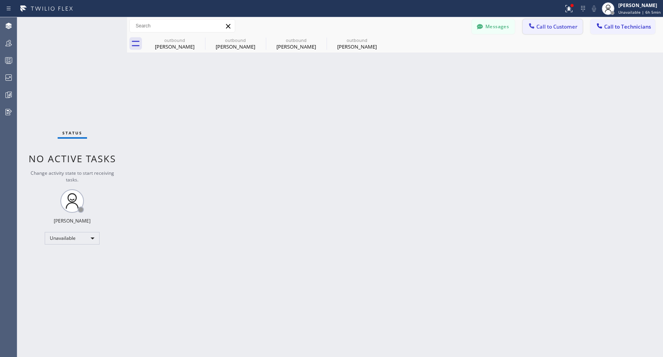
click at [534, 26] on icon at bounding box center [532, 26] width 8 height 8
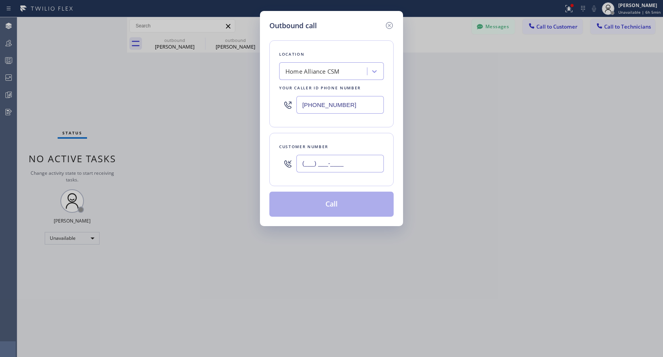
click at [317, 169] on input "(___) ___-____" at bounding box center [340, 164] width 87 height 18
paste input "623) 225-8162"
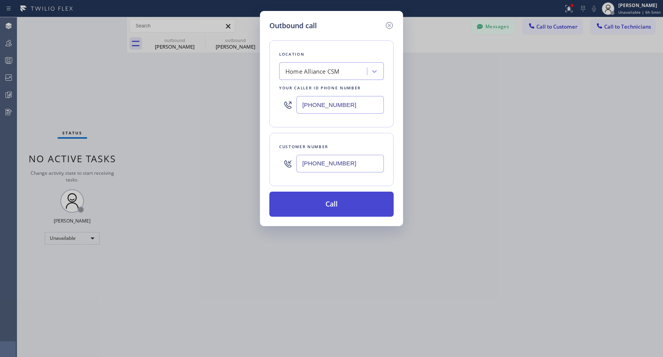
type input "[PHONE_NUMBER]"
click at [328, 205] on button "Call" at bounding box center [332, 204] width 124 height 25
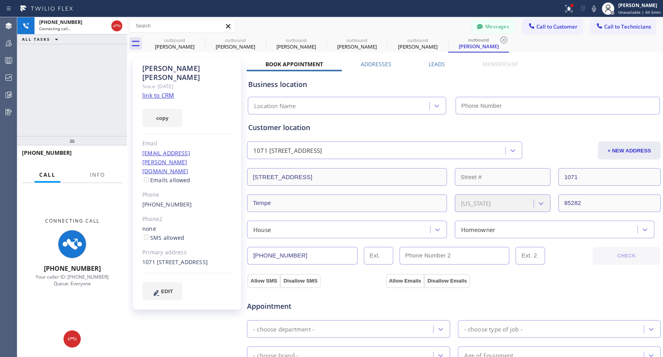
type input "[PHONE_NUMBER]"
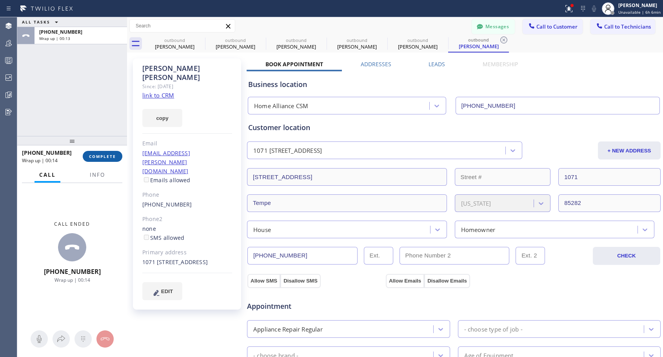
click at [102, 160] on button "COMPLETE" at bounding box center [103, 156] width 40 height 11
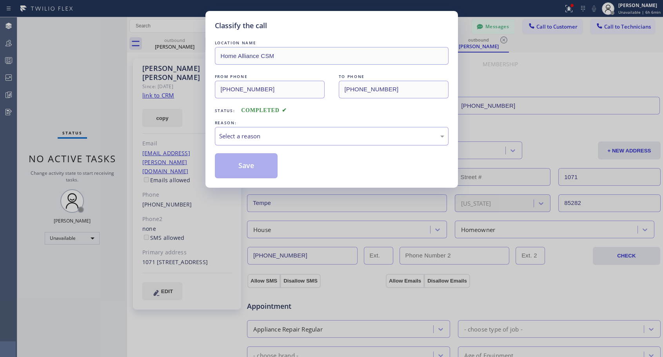
click at [255, 132] on div "Select a reason" at bounding box center [331, 136] width 225 height 9
click at [253, 169] on button "Save" at bounding box center [246, 165] width 63 height 25
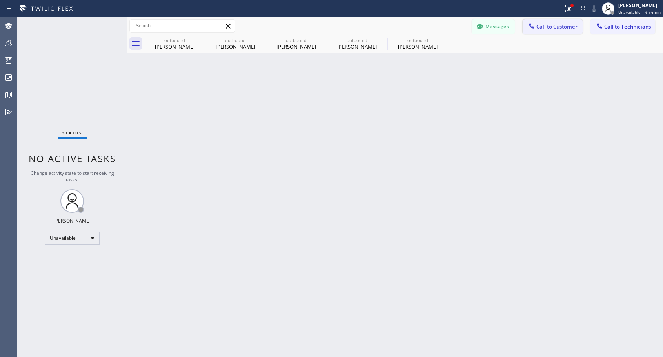
click at [536, 26] on div at bounding box center [531, 26] width 9 height 9
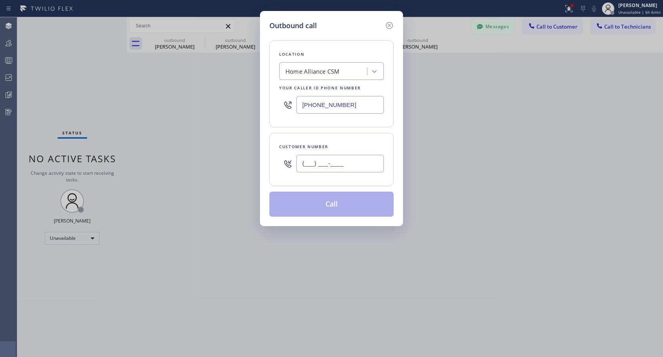
click at [321, 166] on input "(___) ___-____" at bounding box center [340, 164] width 87 height 18
paste input "623) 225-8162"
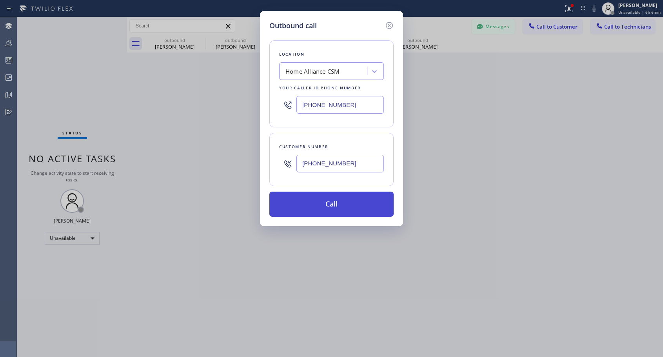
type input "[PHONE_NUMBER]"
click at [336, 209] on button "Call" at bounding box center [332, 204] width 124 height 25
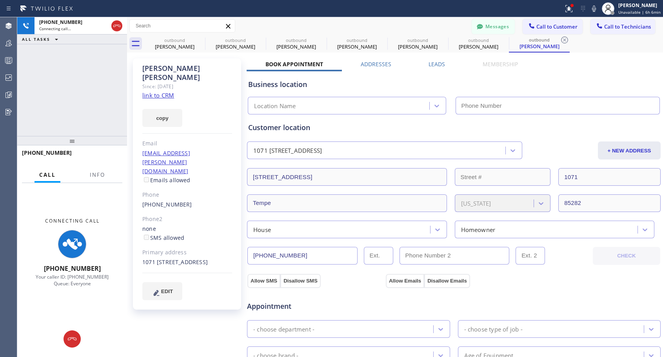
type input "[PHONE_NUMBER]"
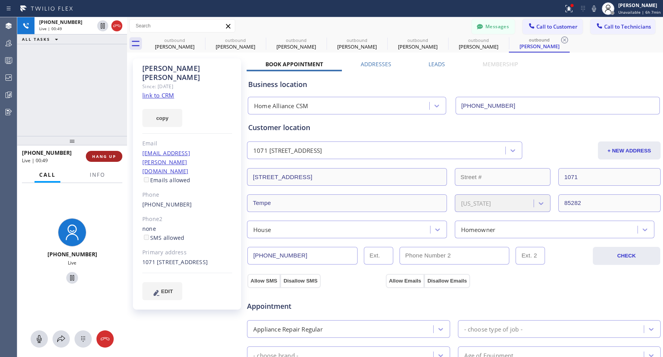
click at [97, 156] on span "HANG UP" at bounding box center [104, 156] width 24 height 5
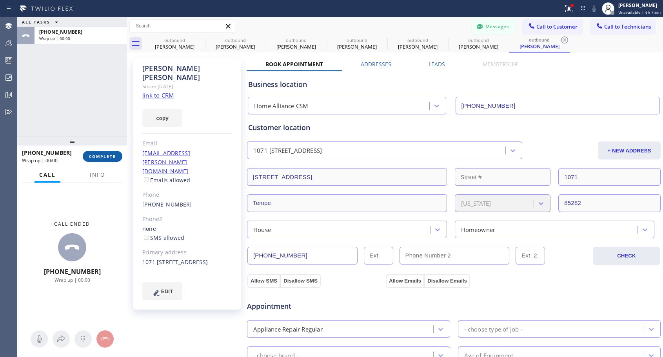
click at [97, 156] on span "COMPLETE" at bounding box center [102, 156] width 27 height 5
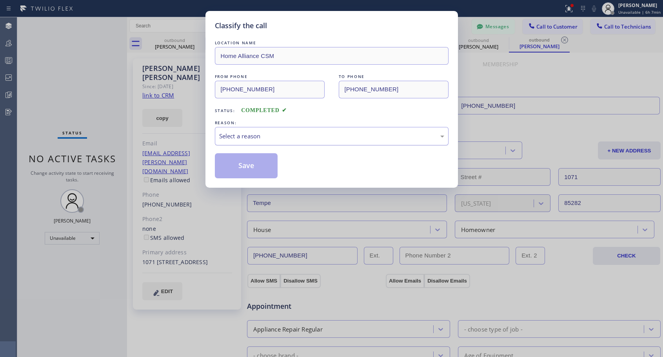
click at [244, 133] on div "Select a reason" at bounding box center [331, 136] width 225 height 9
drag, startPoint x: 235, startPoint y: 170, endPoint x: 241, endPoint y: 138, distance: 32.8
click at [235, 168] on button "Save" at bounding box center [246, 165] width 63 height 25
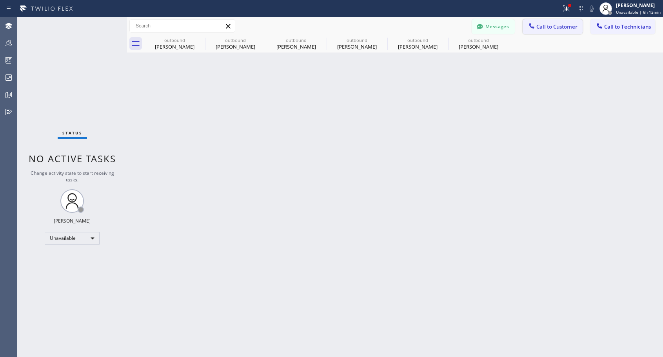
click at [543, 26] on span "Call to Customer" at bounding box center [557, 26] width 41 height 7
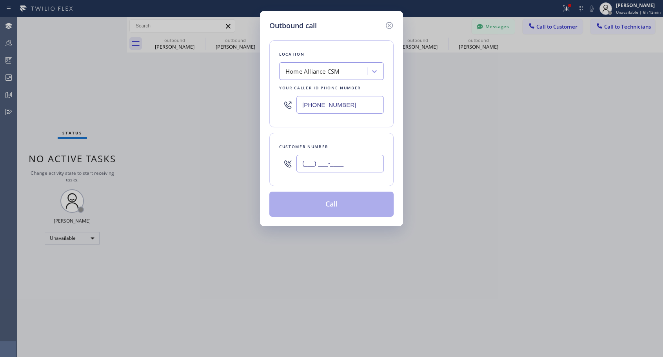
click at [326, 167] on input "(___) ___-____" at bounding box center [340, 164] width 87 height 18
paste input "415) 710-3660"
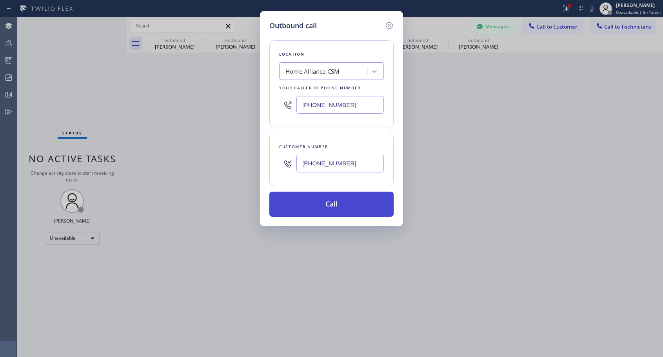
type input "[PHONE_NUMBER]"
click at [341, 202] on button "Call" at bounding box center [332, 204] width 124 height 25
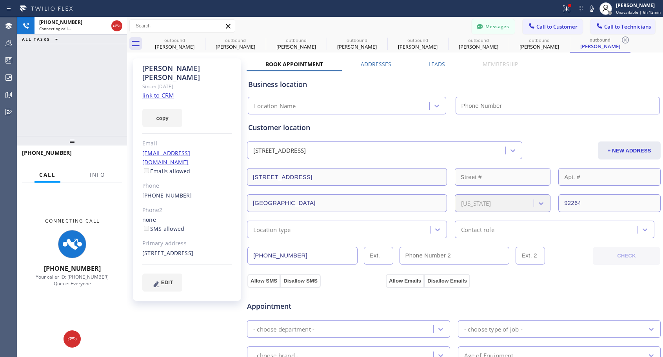
type input "[PHONE_NUMBER]"
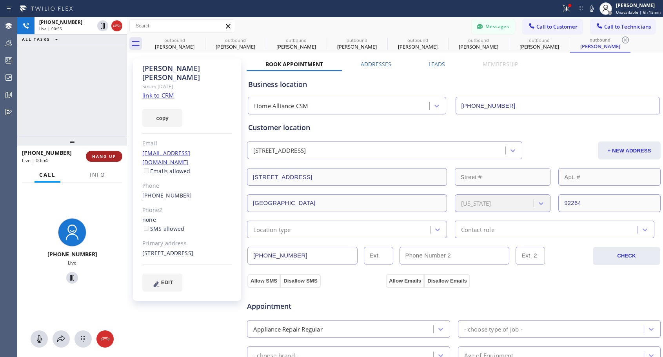
click at [115, 153] on button "HANG UP" at bounding box center [104, 156] width 36 height 11
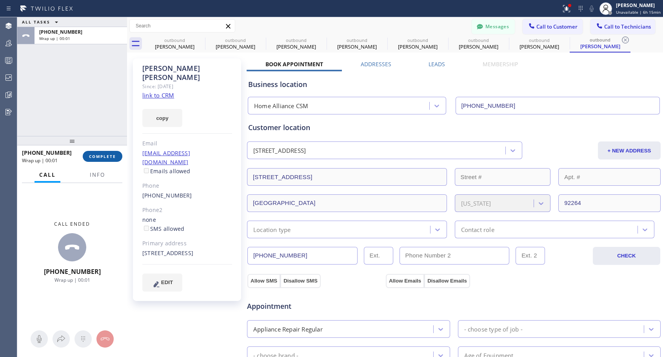
click at [115, 153] on button "COMPLETE" at bounding box center [103, 156] width 40 height 11
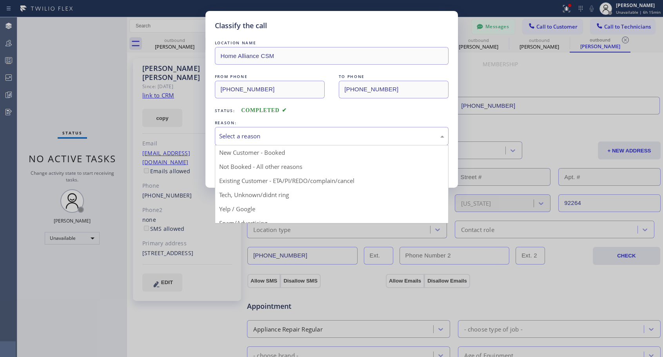
click at [270, 138] on div "Select a reason" at bounding box center [331, 136] width 225 height 9
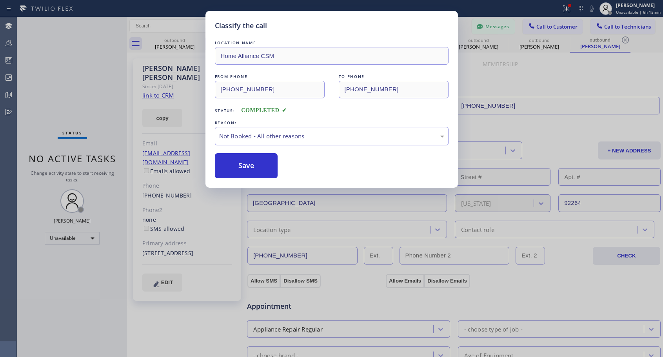
click at [255, 166] on button "Save" at bounding box center [246, 165] width 63 height 25
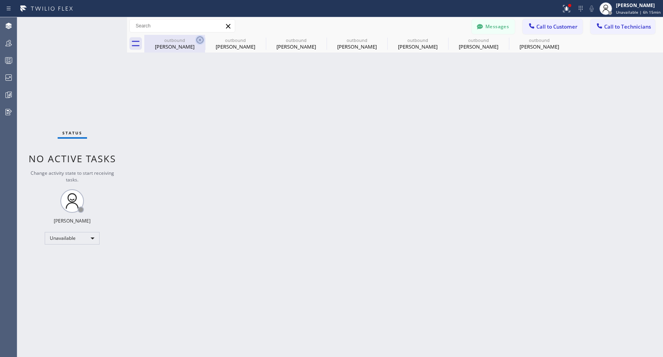
click at [199, 40] on icon at bounding box center [199, 39] width 9 height 9
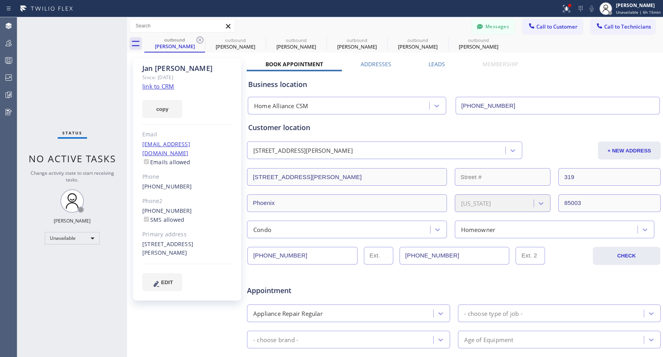
click at [199, 40] on icon at bounding box center [199, 39] width 9 height 9
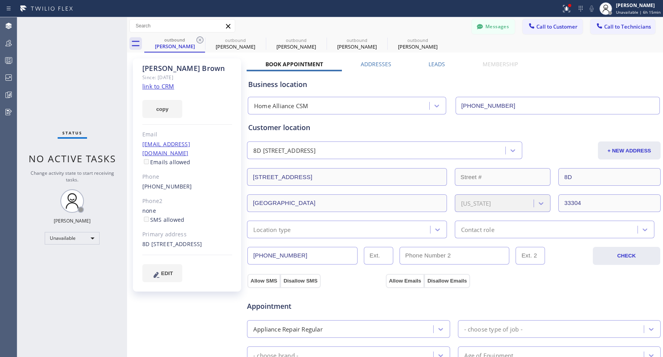
click at [199, 40] on icon at bounding box center [199, 39] width 9 height 9
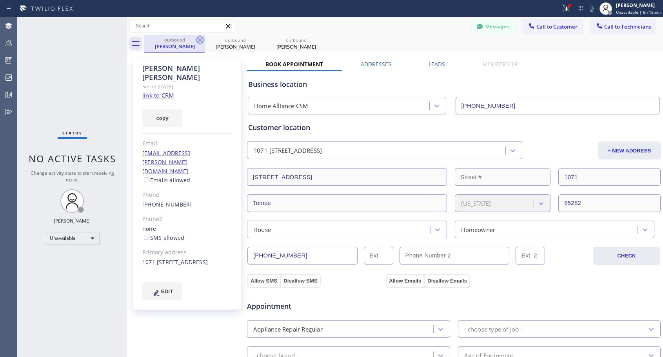
click at [199, 40] on icon at bounding box center [199, 39] width 9 height 9
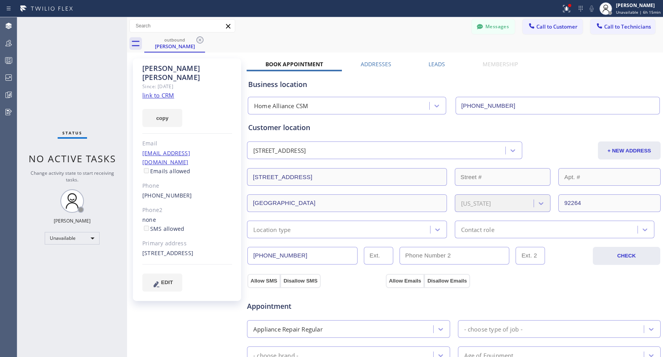
click at [199, 40] on icon at bounding box center [199, 39] width 9 height 9
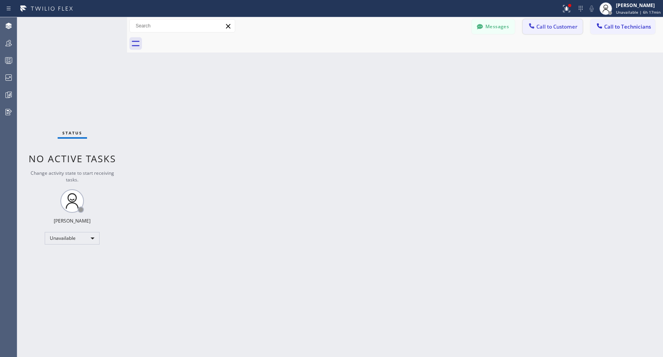
click at [535, 26] on icon at bounding box center [532, 26] width 8 height 8
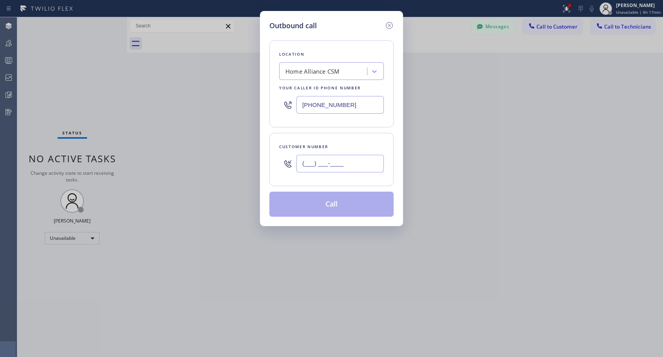
click at [317, 164] on input "(___) ___-____" at bounding box center [340, 164] width 87 height 18
paste input "925) 639-7010"
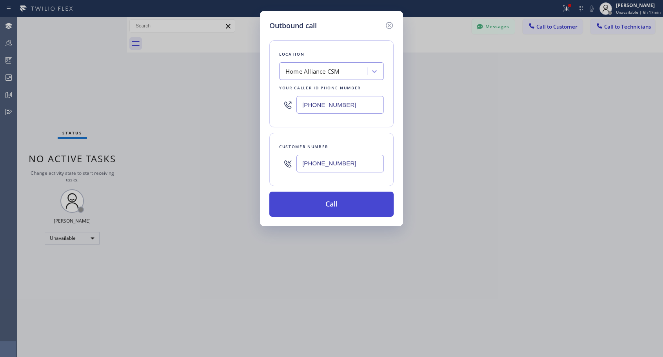
type input "[PHONE_NUMBER]"
click at [334, 207] on button "Call" at bounding box center [332, 204] width 124 height 25
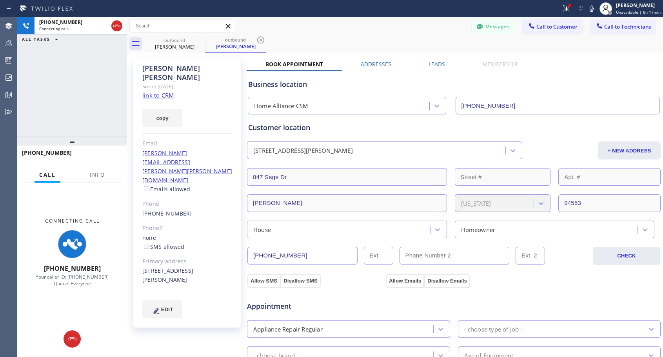
type input "[PHONE_NUMBER]"
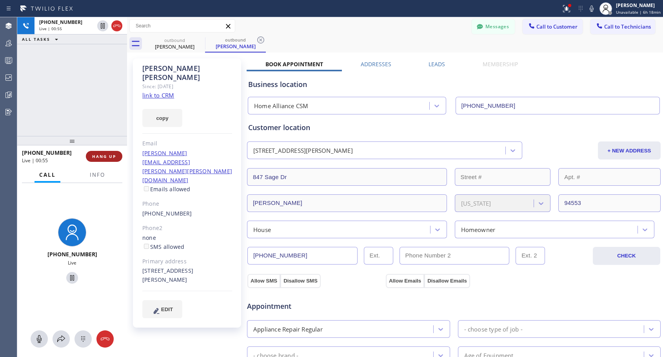
click at [109, 157] on span "HANG UP" at bounding box center [104, 156] width 24 height 5
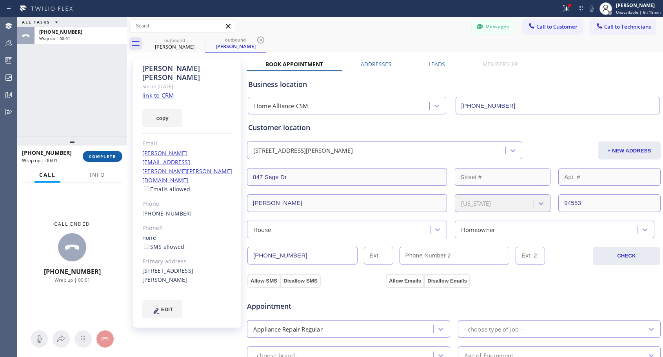
click at [97, 154] on span "COMPLETE" at bounding box center [102, 156] width 27 height 5
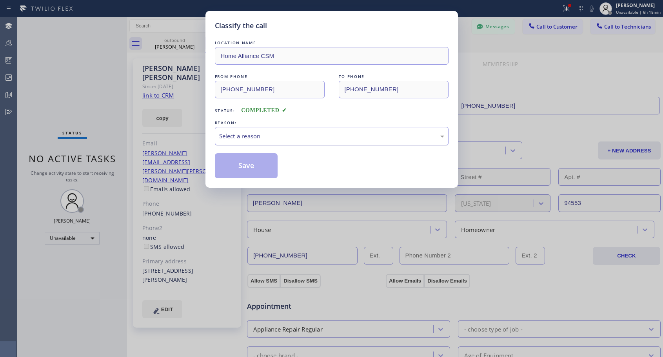
click at [272, 132] on div "Select a reason" at bounding box center [331, 136] width 225 height 9
drag, startPoint x: 249, startPoint y: 166, endPoint x: 272, endPoint y: 113, distance: 58.2
click at [249, 166] on button "Save" at bounding box center [246, 165] width 63 height 25
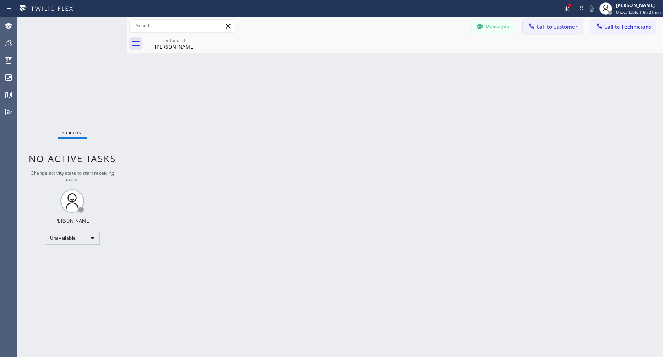
click at [541, 27] on span "Call to Customer" at bounding box center [557, 26] width 41 height 7
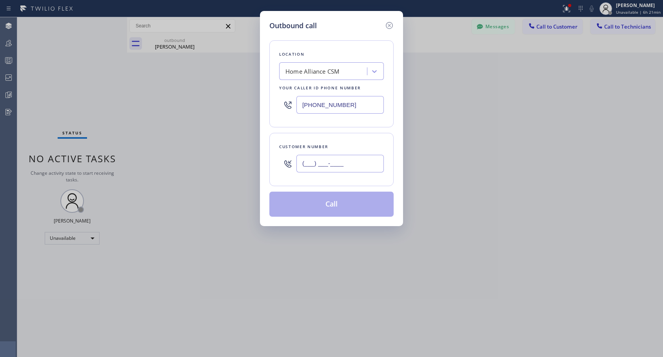
click at [359, 166] on input "(___) ___-____" at bounding box center [340, 164] width 87 height 18
paste input "310) 365-1575"
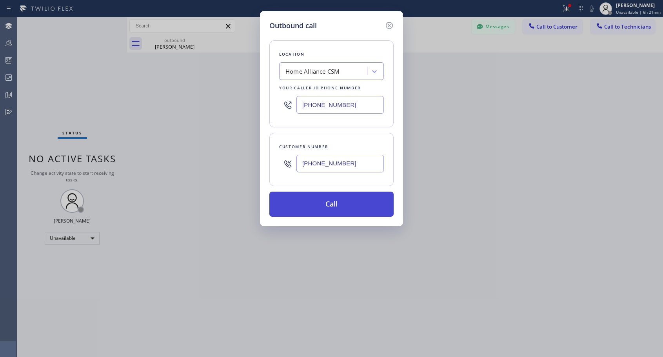
type input "[PHONE_NUMBER]"
click at [352, 203] on button "Call" at bounding box center [332, 204] width 124 height 25
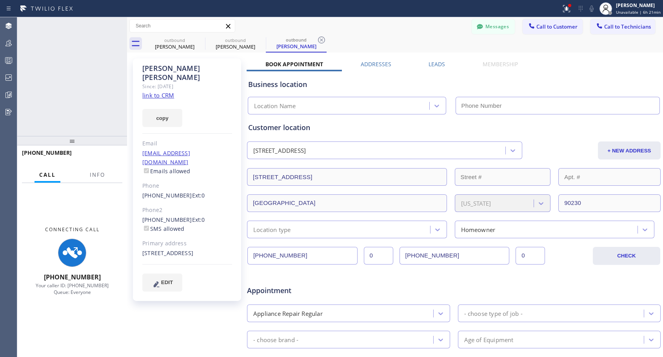
type input "[PHONE_NUMBER]"
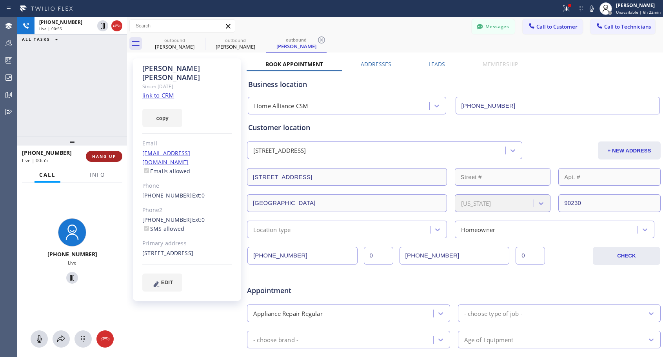
click at [111, 157] on span "HANG UP" at bounding box center [104, 156] width 24 height 5
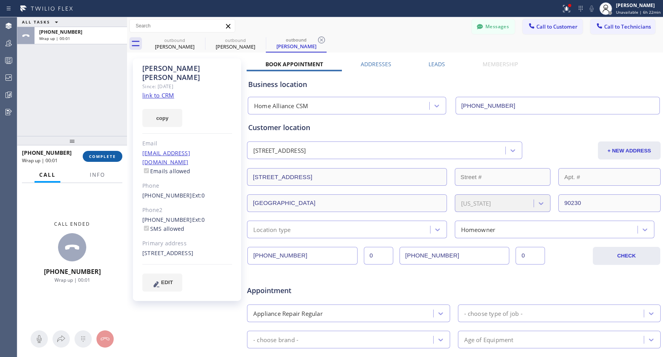
click at [89, 156] on button "COMPLETE" at bounding box center [103, 156] width 40 height 11
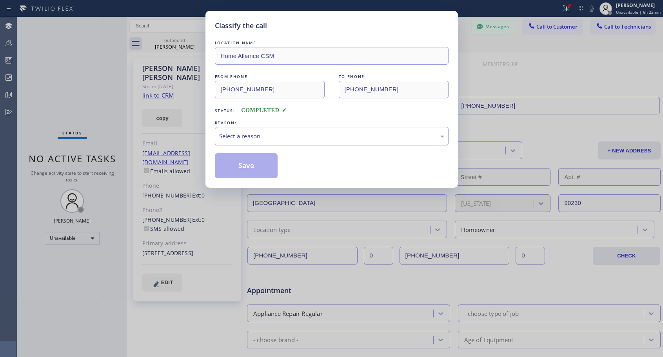
click at [309, 136] on div "Select a reason" at bounding box center [331, 136] width 225 height 9
click at [266, 167] on button "Save" at bounding box center [246, 165] width 63 height 25
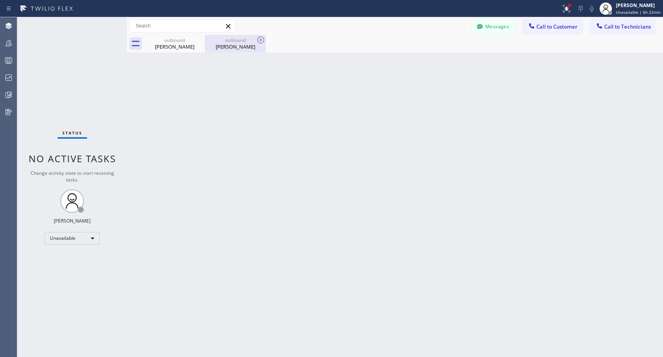
click at [236, 46] on div "[PERSON_NAME]" at bounding box center [235, 46] width 59 height 7
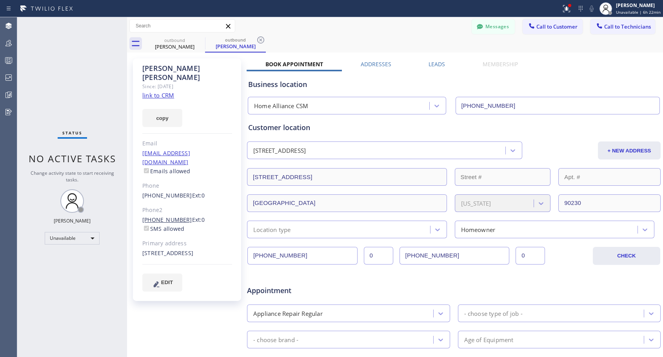
click at [176, 216] on link "[PHONE_NUMBER]" at bounding box center [167, 219] width 50 height 7
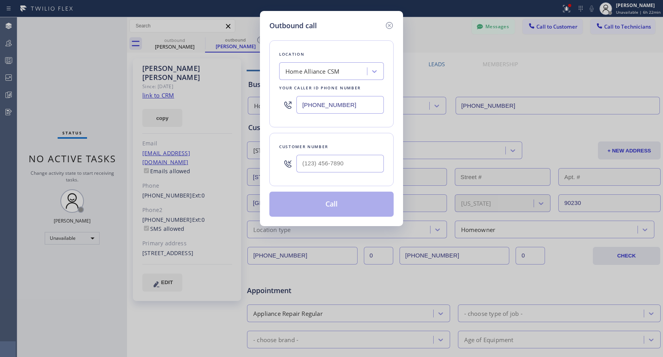
type input "[PHONE_NUMBER]"
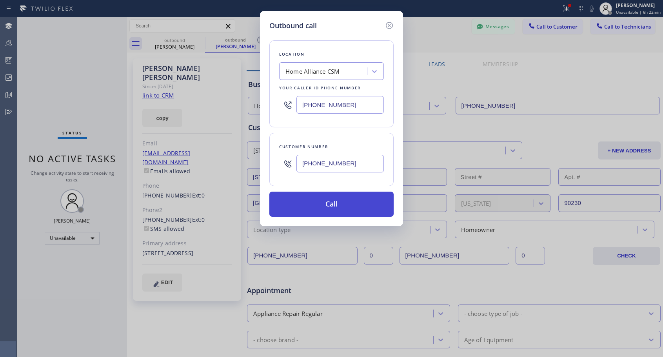
click at [331, 204] on button "Call" at bounding box center [332, 204] width 124 height 25
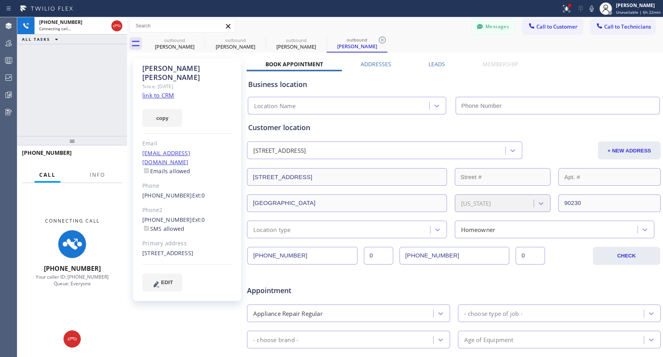
type input "[PHONE_NUMBER]"
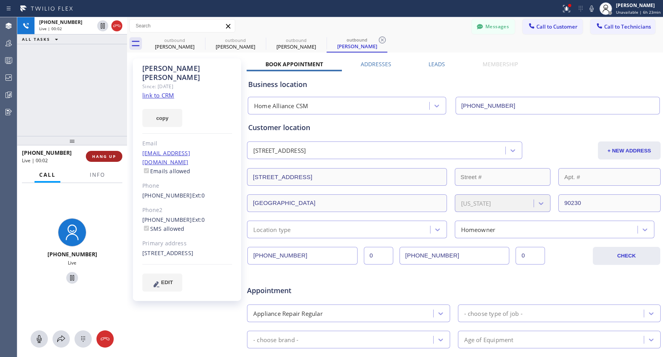
click at [112, 157] on span "HANG UP" at bounding box center [104, 156] width 24 height 5
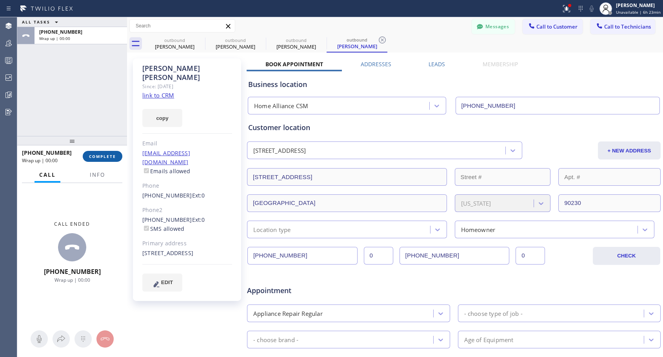
click at [112, 157] on span "COMPLETE" at bounding box center [102, 156] width 27 height 5
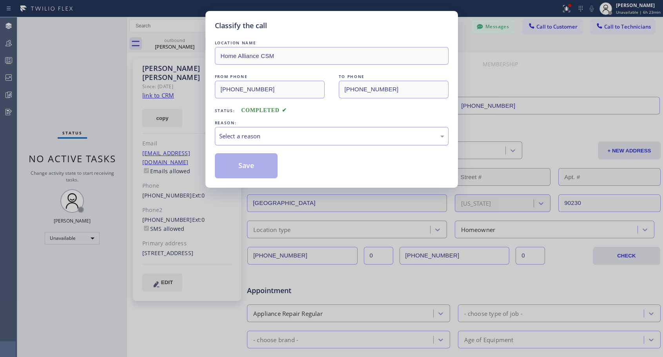
click at [281, 131] on div "Select a reason" at bounding box center [332, 136] width 234 height 18
click at [262, 168] on button "Save" at bounding box center [246, 165] width 63 height 25
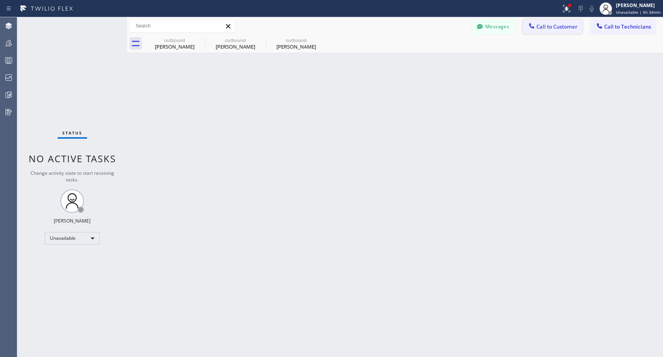
click at [547, 29] on span "Call to Customer" at bounding box center [557, 26] width 41 height 7
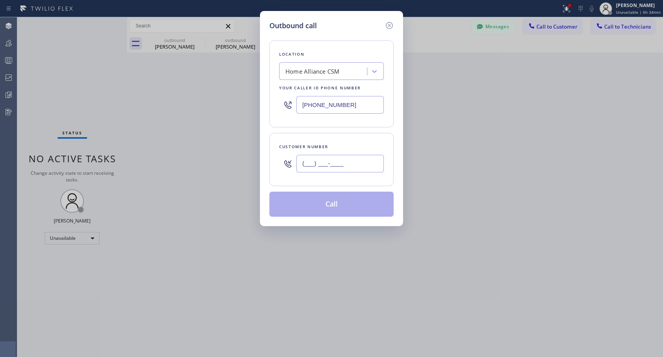
click at [340, 164] on input "(___) ___-____" at bounding box center [340, 164] width 87 height 18
paste input "310) 713-8085"
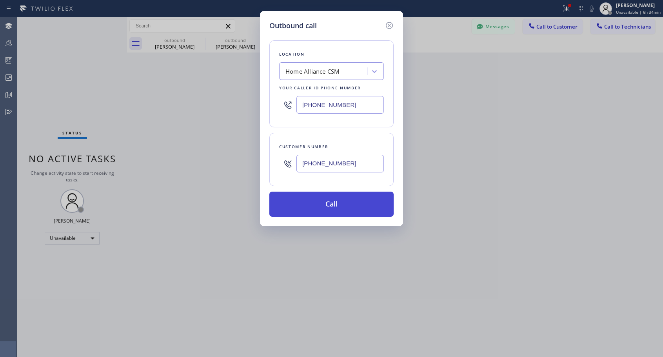
type input "[PHONE_NUMBER]"
click at [340, 206] on button "Call" at bounding box center [332, 204] width 124 height 25
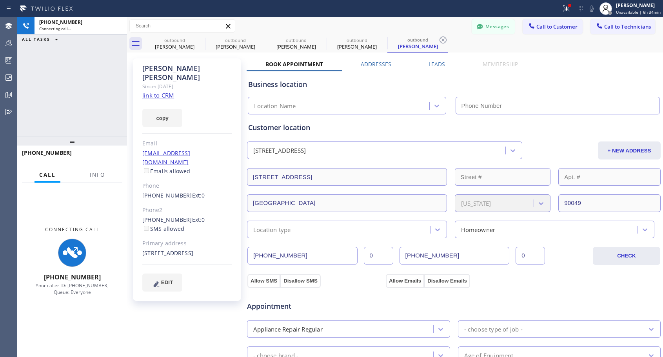
type input "[PHONE_NUMBER]"
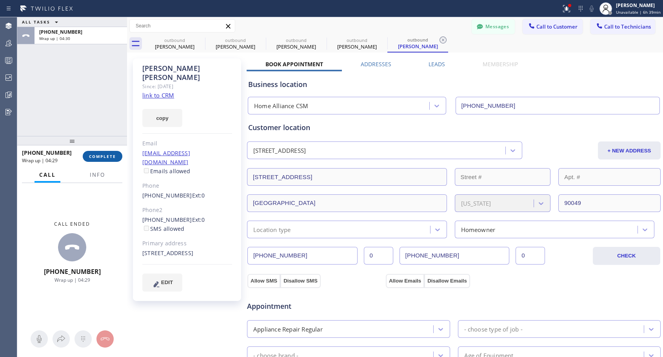
click at [102, 159] on span "COMPLETE" at bounding box center [102, 156] width 27 height 5
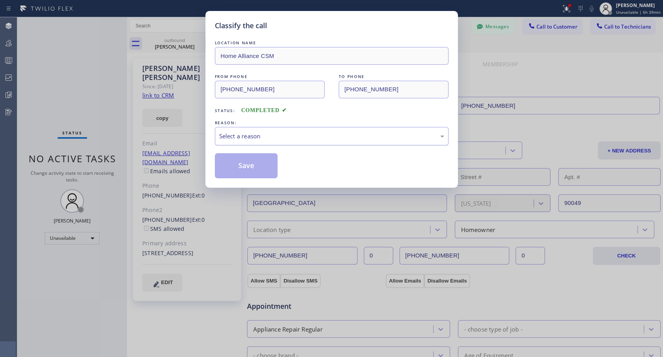
click at [375, 135] on div "Select a reason" at bounding box center [331, 136] width 225 height 9
click at [266, 175] on button "Save" at bounding box center [246, 165] width 63 height 25
